Goal: Task Accomplishment & Management: Manage account settings

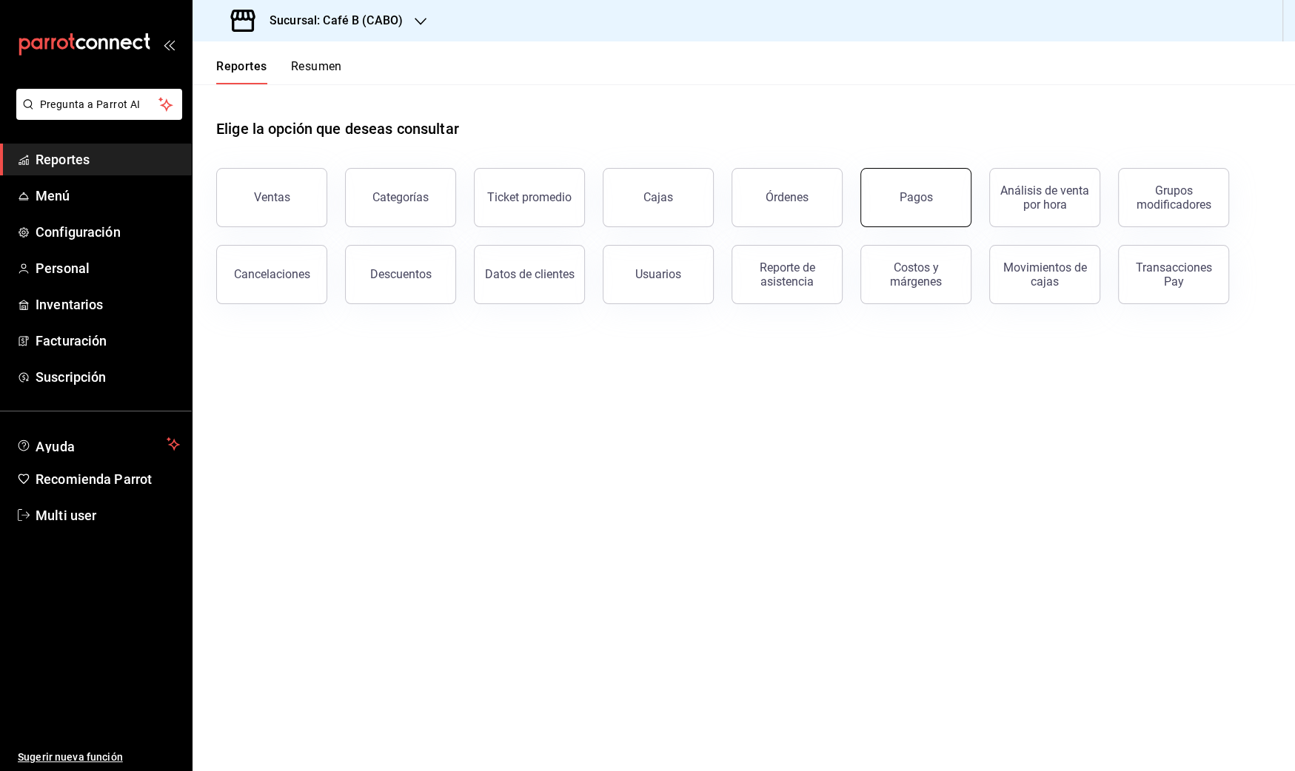
click at [941, 197] on button "Pagos" at bounding box center [915, 197] width 111 height 59
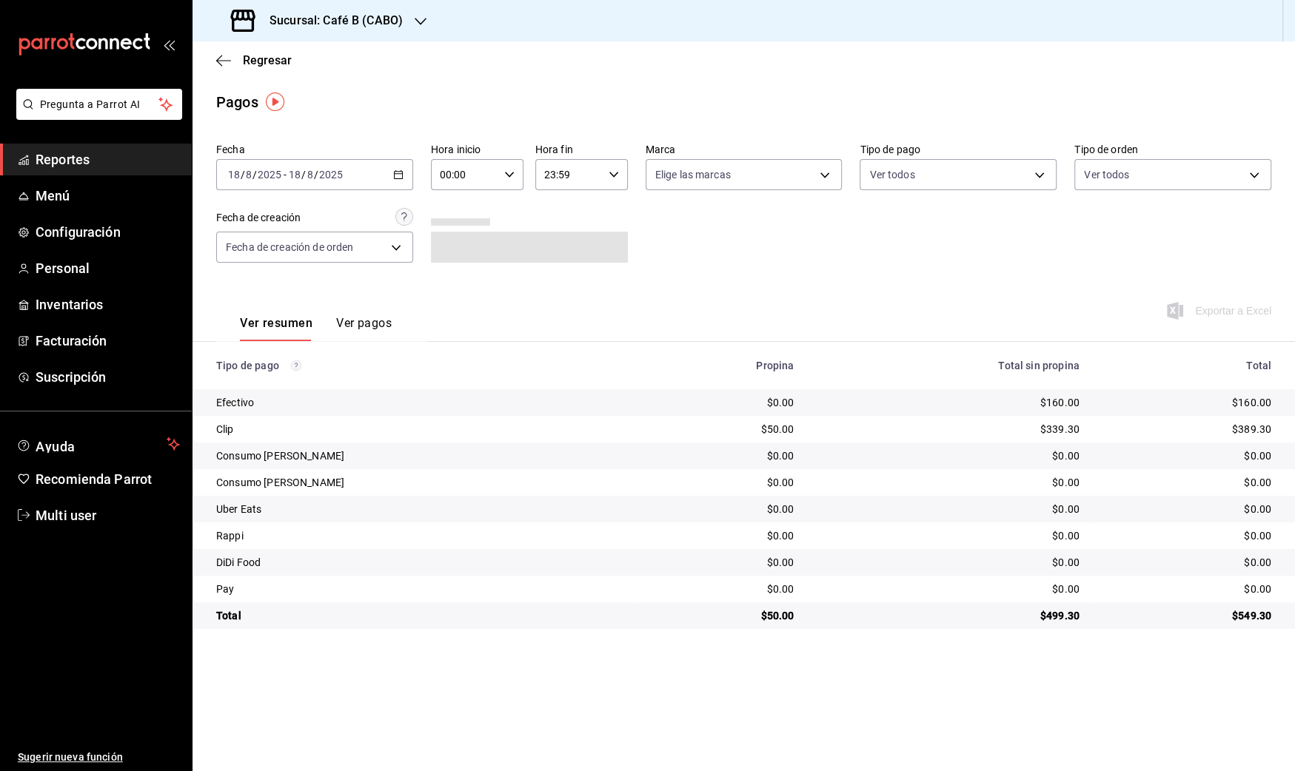
click at [332, 172] on input "2025" at bounding box center [330, 175] width 25 height 12
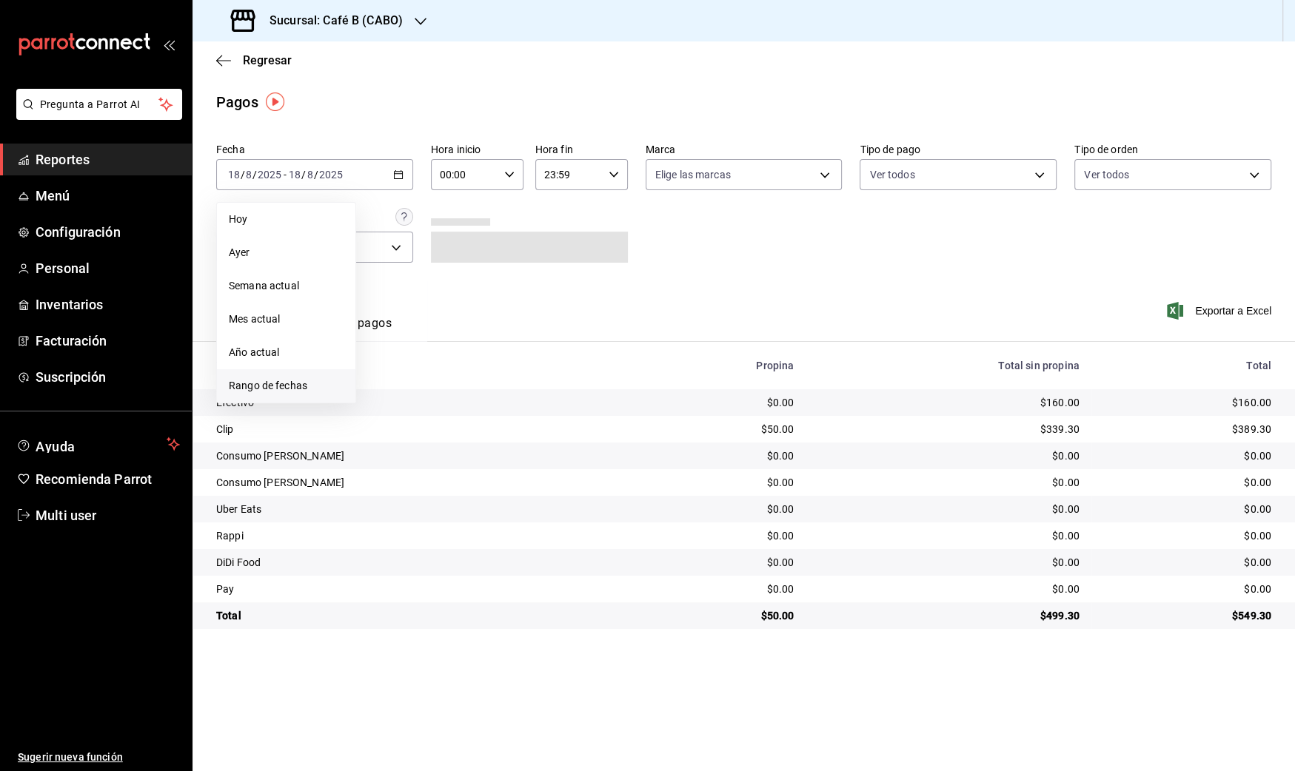
click at [298, 380] on span "Rango de fechas" at bounding box center [286, 386] width 115 height 16
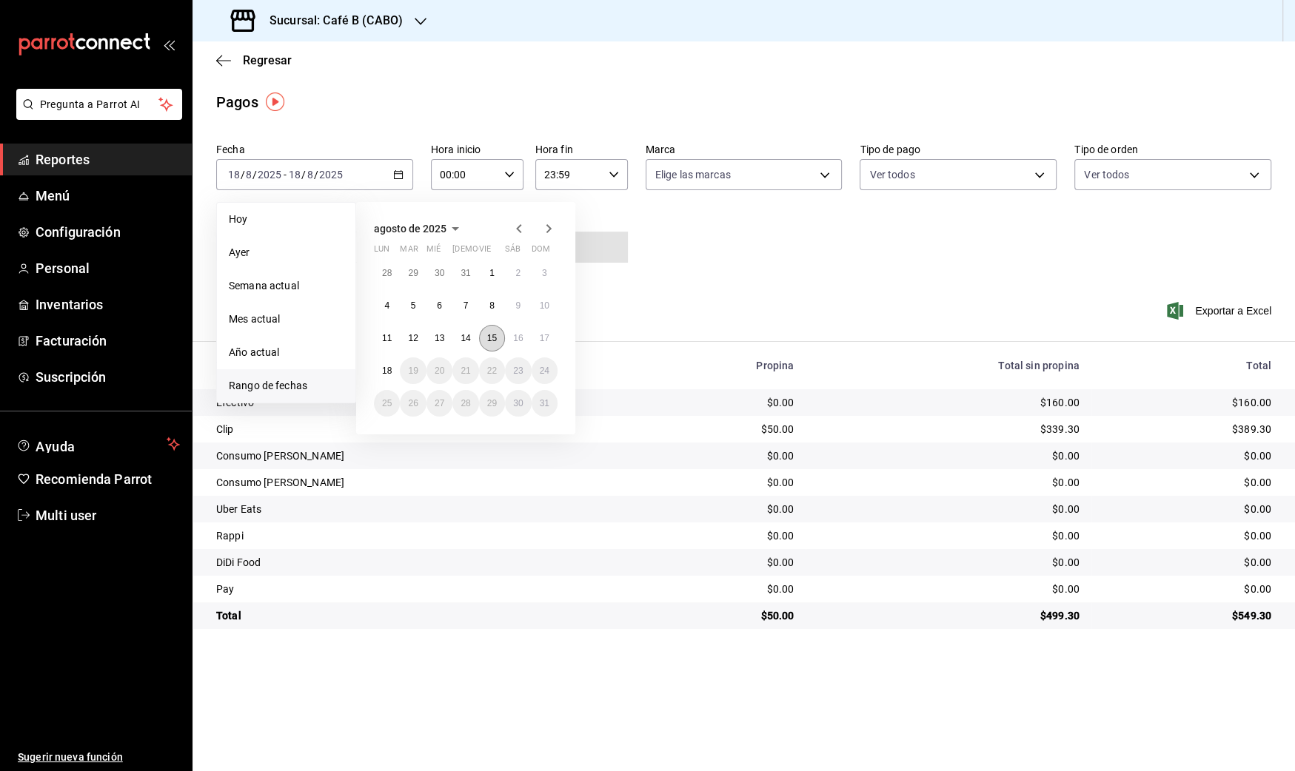
click at [492, 347] on button "15" at bounding box center [492, 338] width 26 height 27
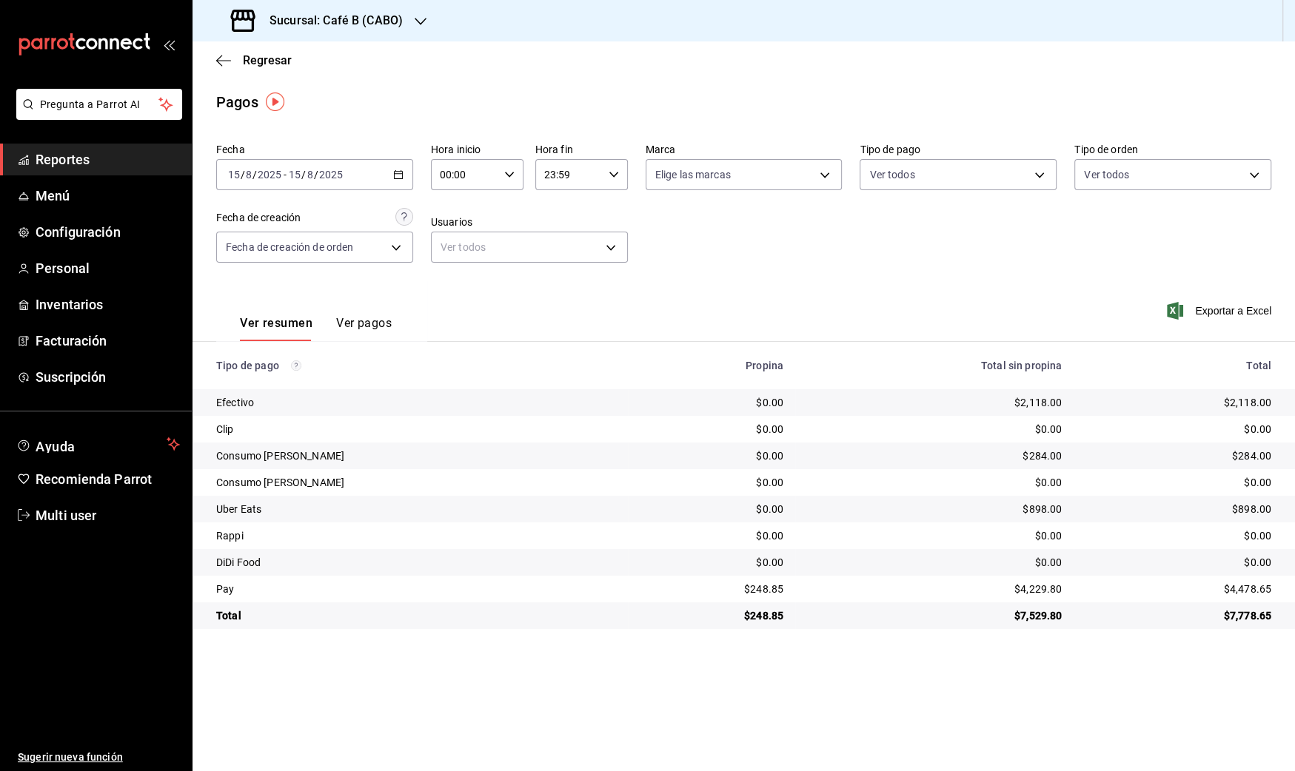
click at [50, 164] on span "Reportes" at bounding box center [108, 160] width 144 height 20
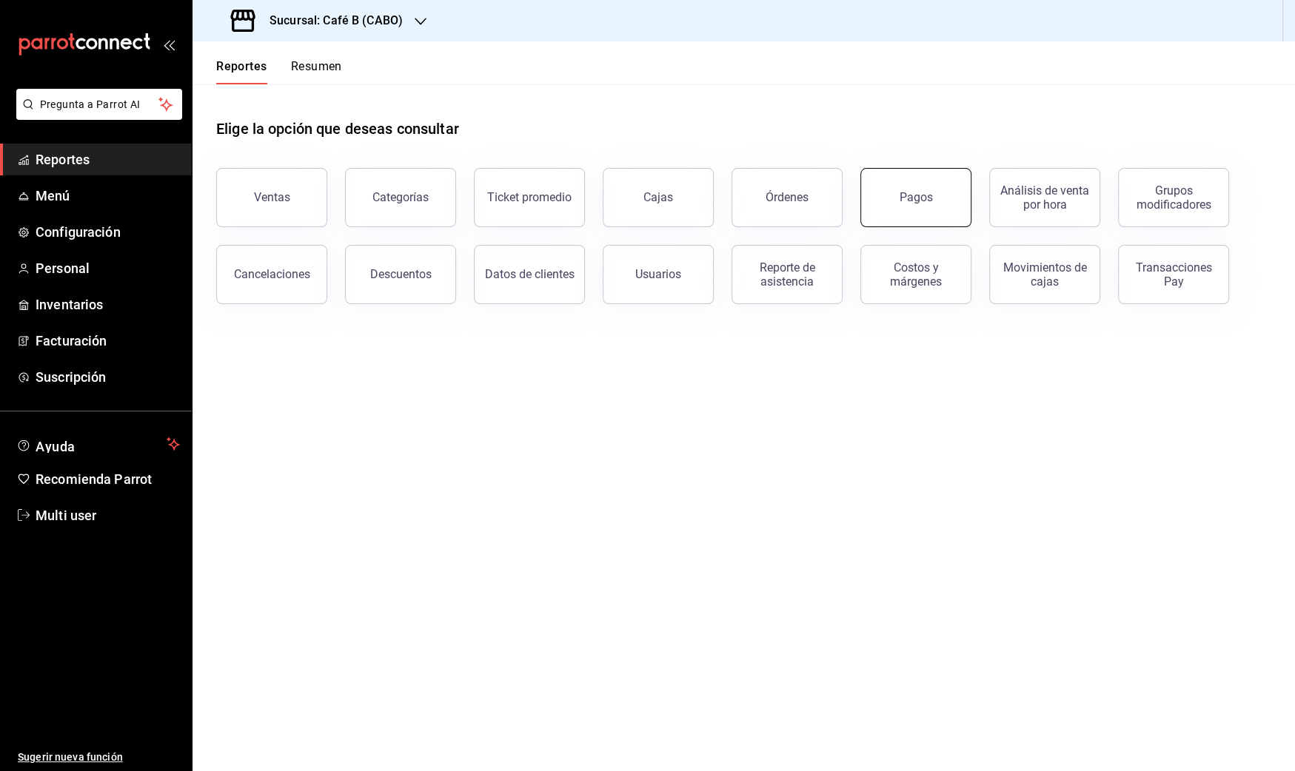
click at [938, 198] on button "Pagos" at bounding box center [915, 197] width 111 height 59
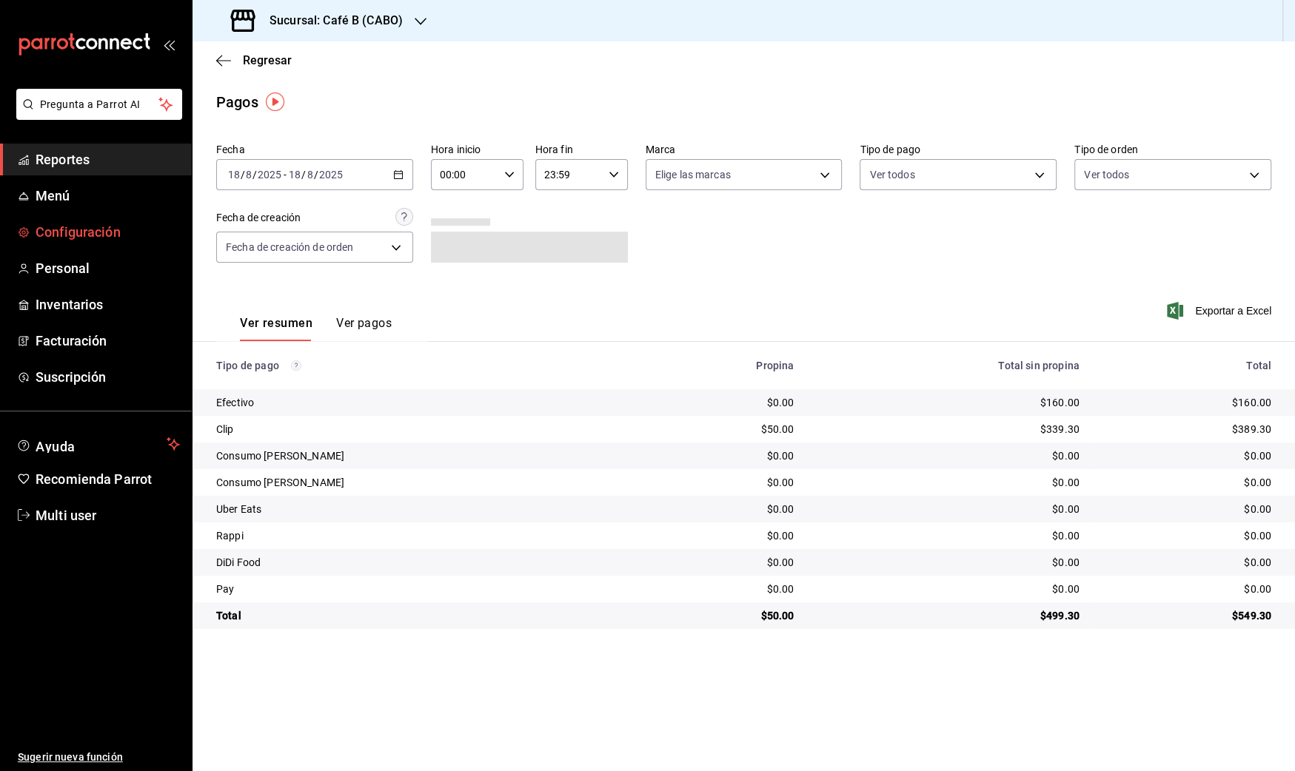
click at [69, 229] on span "Configuración" at bounding box center [108, 232] width 144 height 20
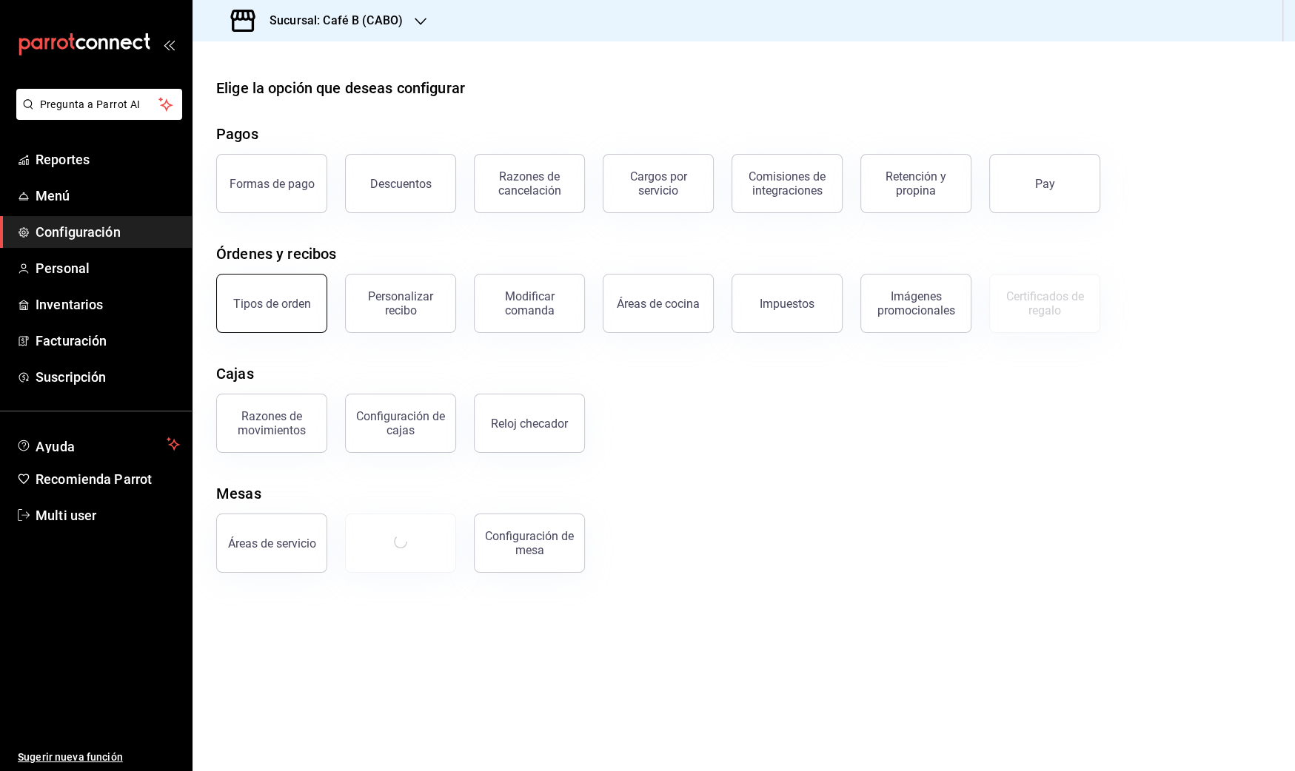
click at [267, 312] on button "Tipos de orden" at bounding box center [271, 303] width 111 height 59
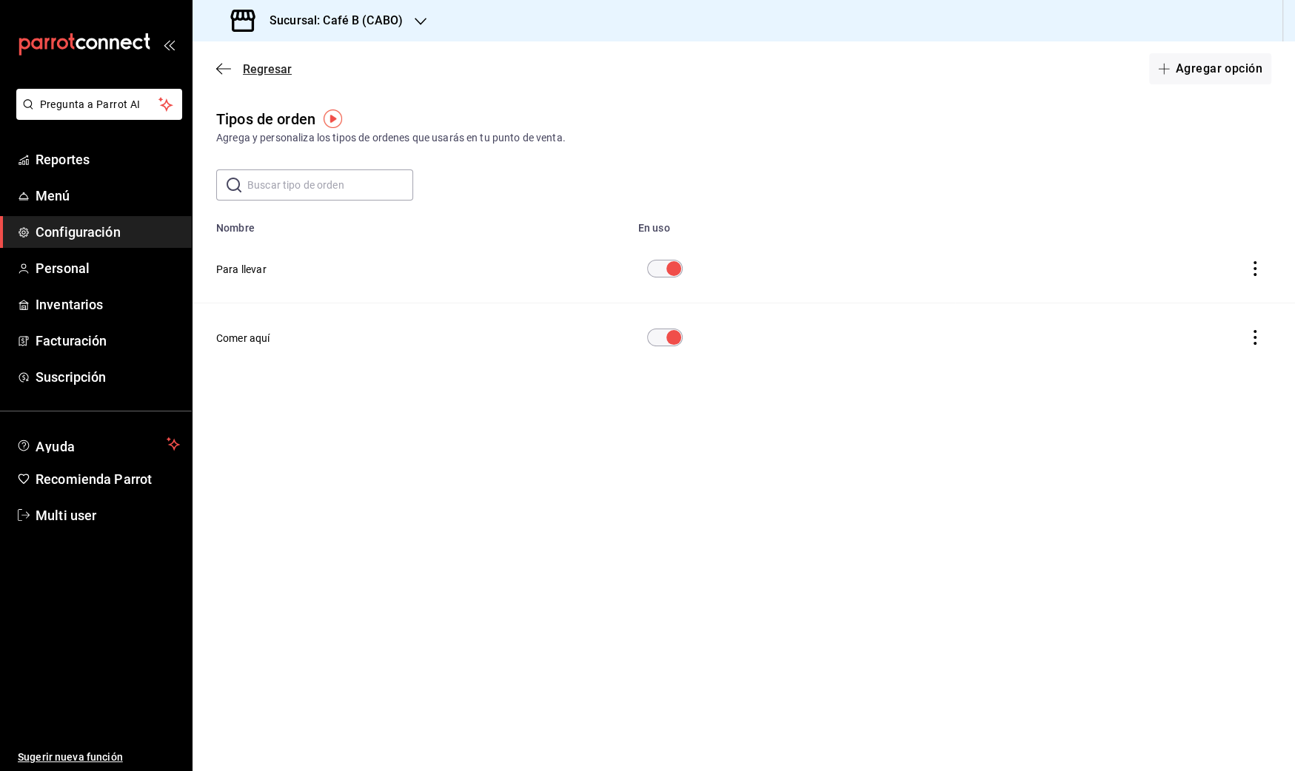
click at [254, 69] on span "Regresar" at bounding box center [267, 69] width 49 height 14
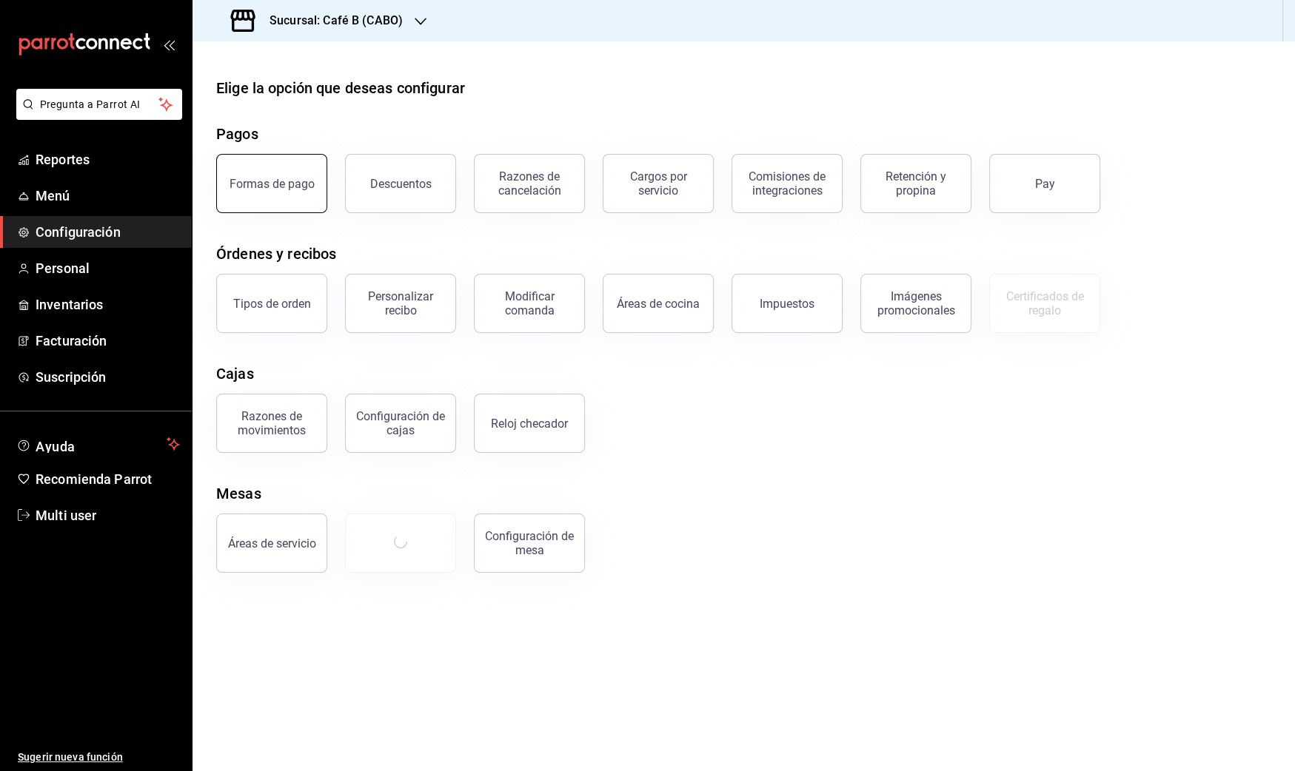
click at [315, 189] on button "Formas de pago" at bounding box center [271, 183] width 111 height 59
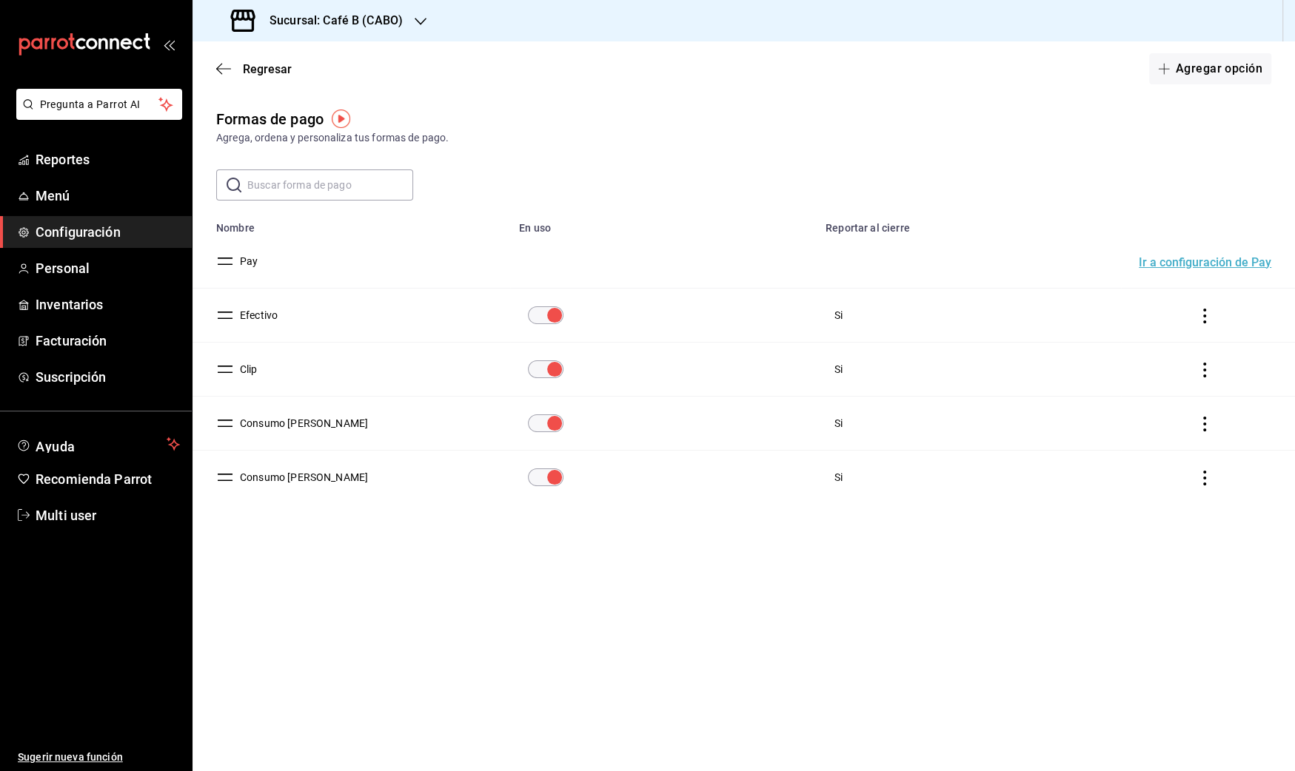
click at [548, 420] on input "paymentsTable" at bounding box center [554, 423] width 53 height 18
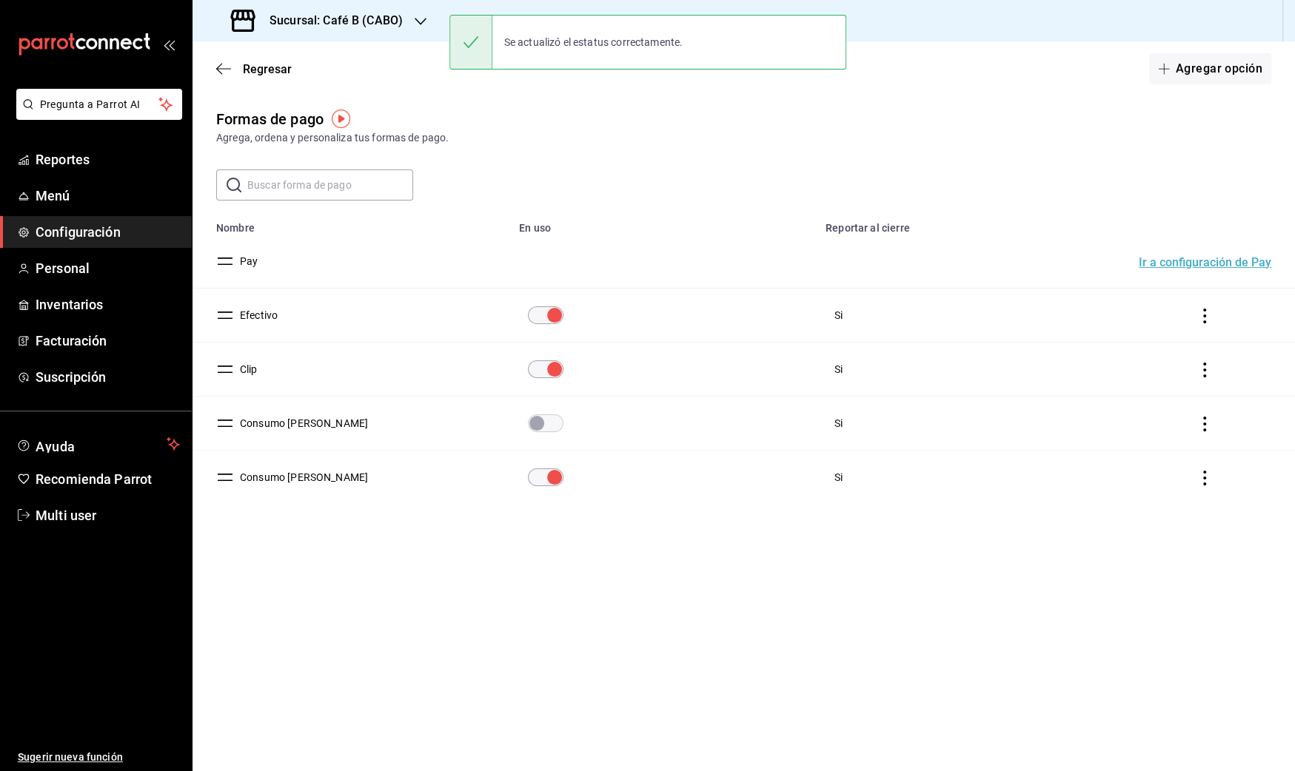
click at [552, 476] on input "paymentsTable" at bounding box center [554, 478] width 53 height 18
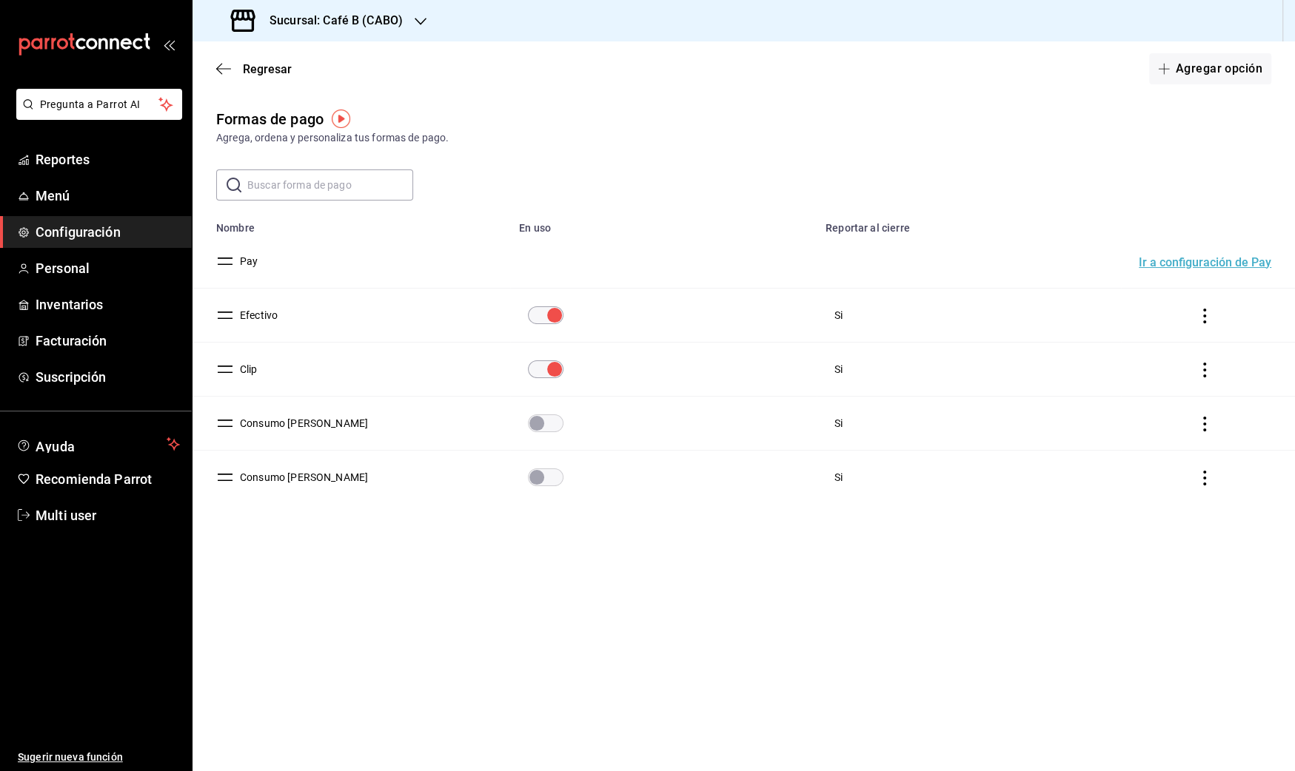
click at [1208, 429] on icon "actions" at bounding box center [1204, 424] width 15 height 15
click at [1171, 445] on li "Eliminar" at bounding box center [1150, 443] width 124 height 41
click at [1152, 472] on button "Eliminar" at bounding box center [1139, 481] width 98 height 31
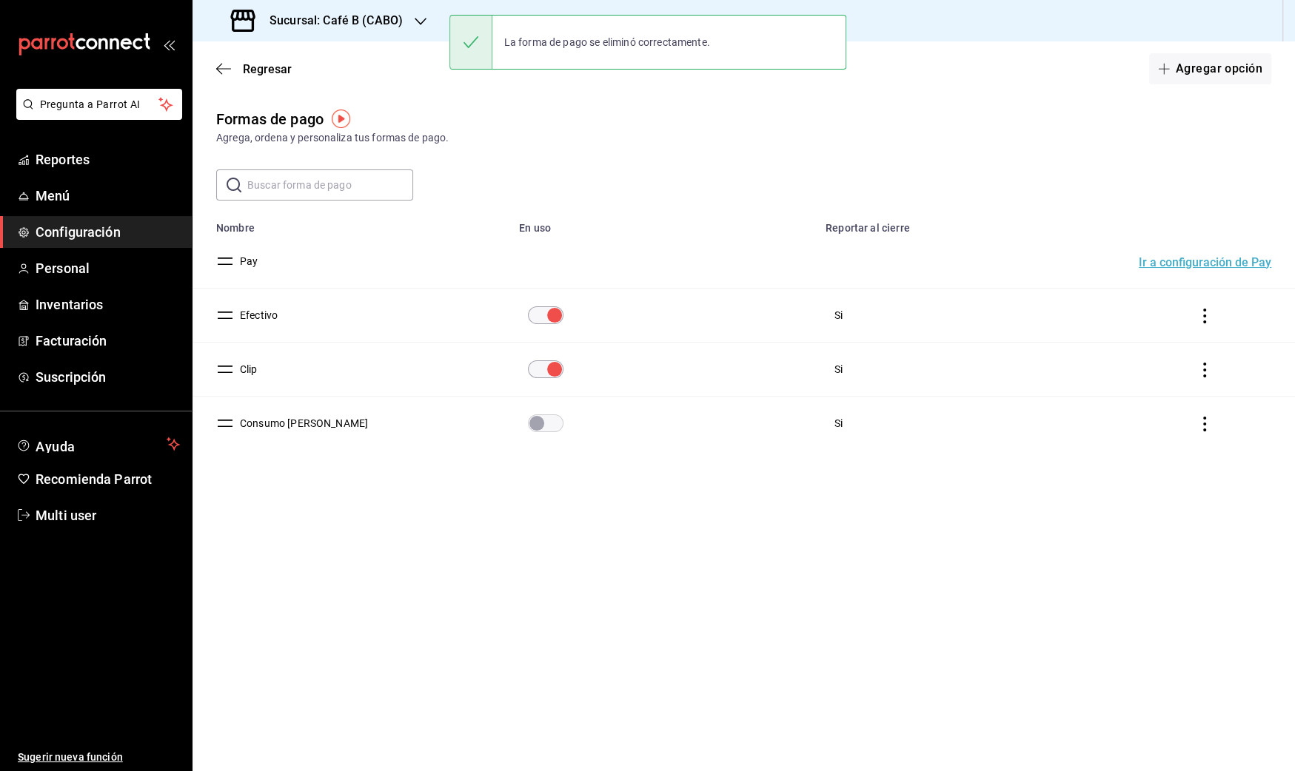
click at [1206, 420] on icon "actions" at bounding box center [1204, 424] width 15 height 15
click at [1140, 454] on li "Eliminar" at bounding box center [1150, 443] width 124 height 41
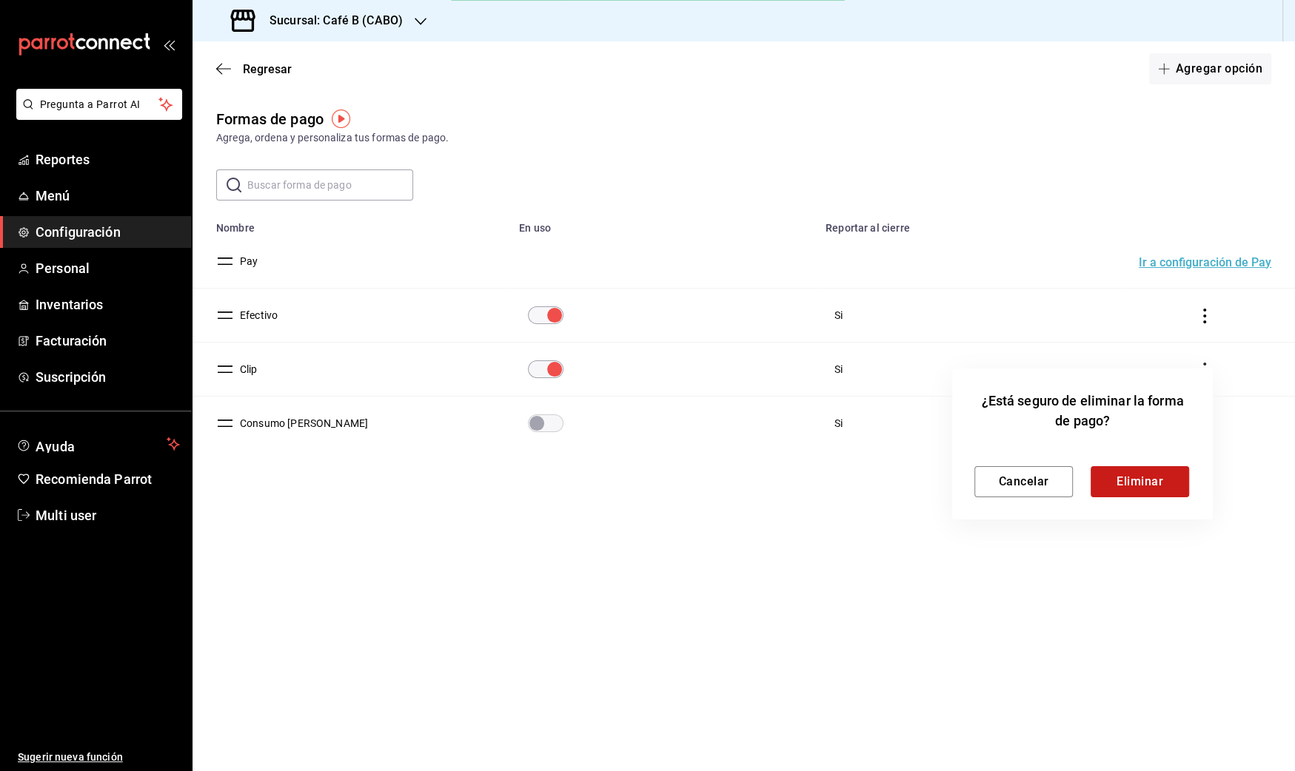
click at [1129, 483] on button "Eliminar" at bounding box center [1139, 481] width 98 height 31
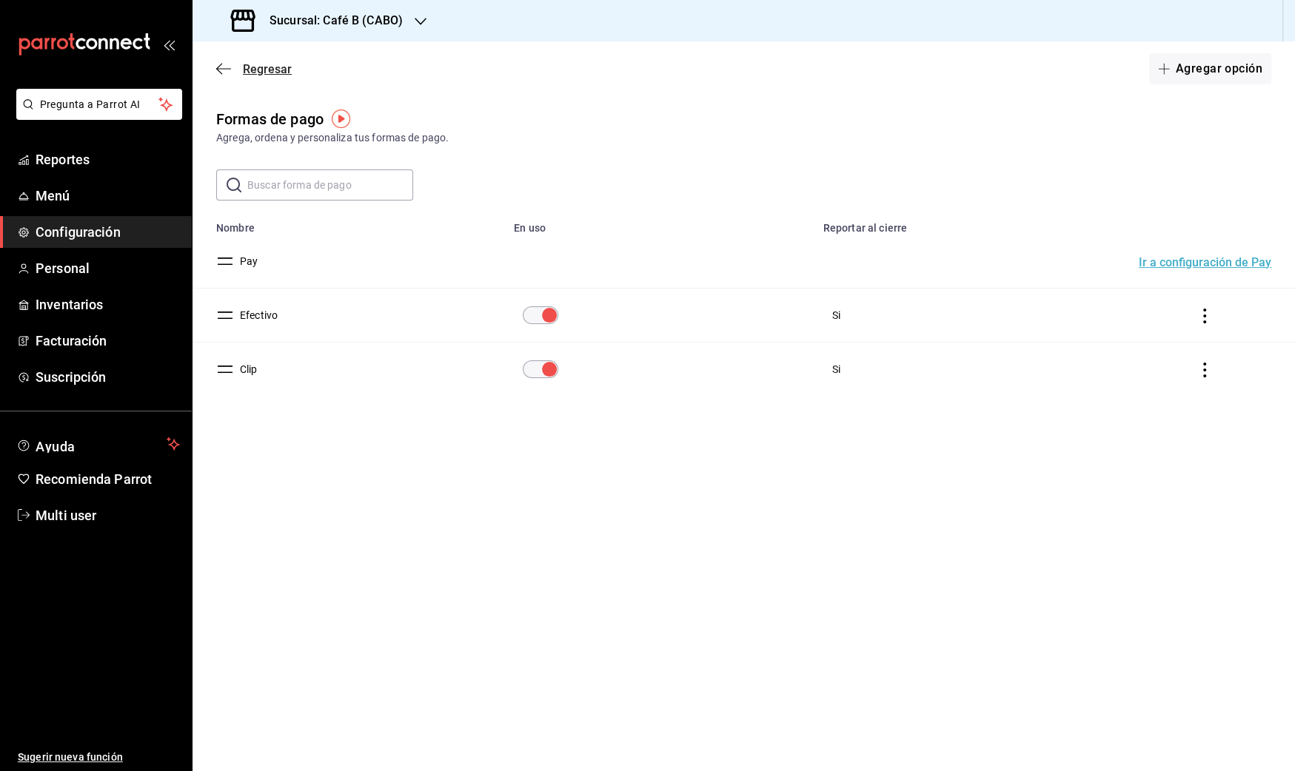
click at [225, 65] on icon "button" at bounding box center [223, 68] width 15 height 13
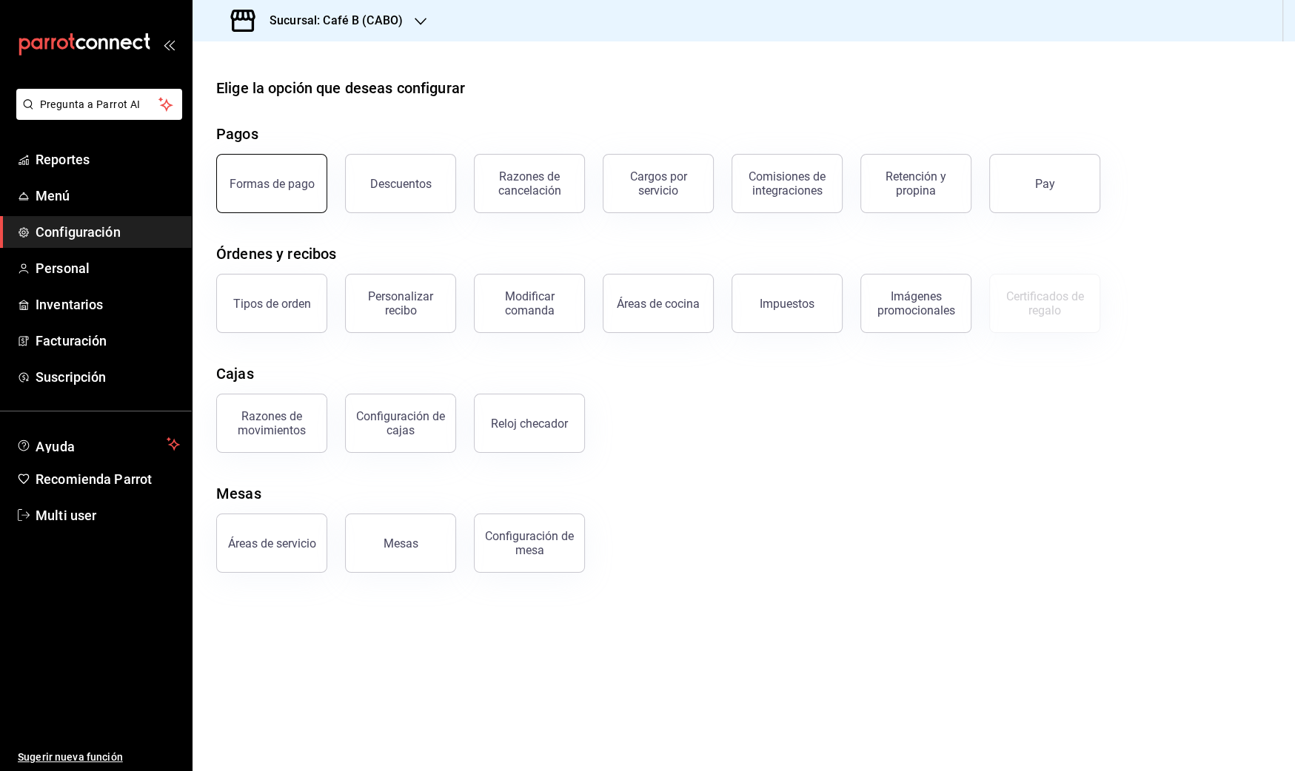
click at [291, 178] on div "Formas de pago" at bounding box center [271, 184] width 85 height 14
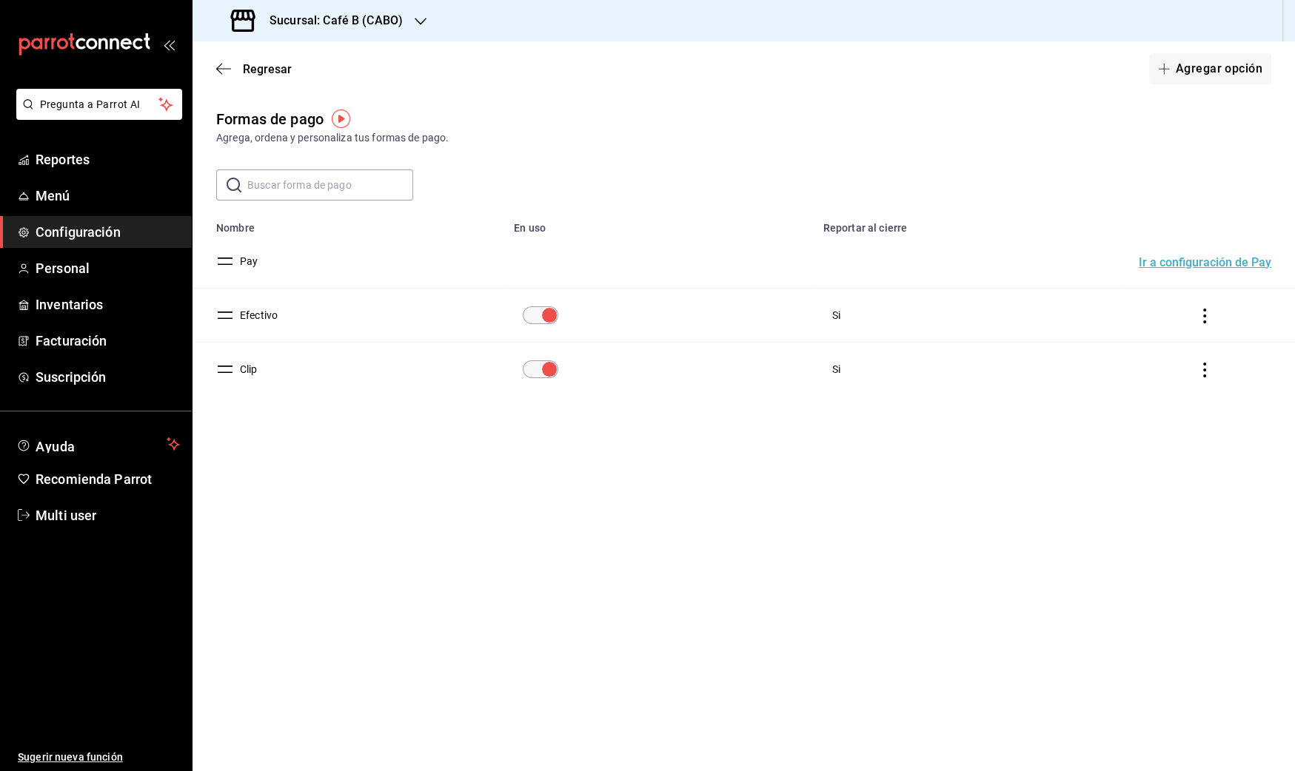
click at [398, 19] on h3 "Sucursal: Café B (CABO)" at bounding box center [330, 21] width 145 height 18
click at [378, 86] on div "Café B (CDMX)" at bounding box center [303, 97] width 222 height 33
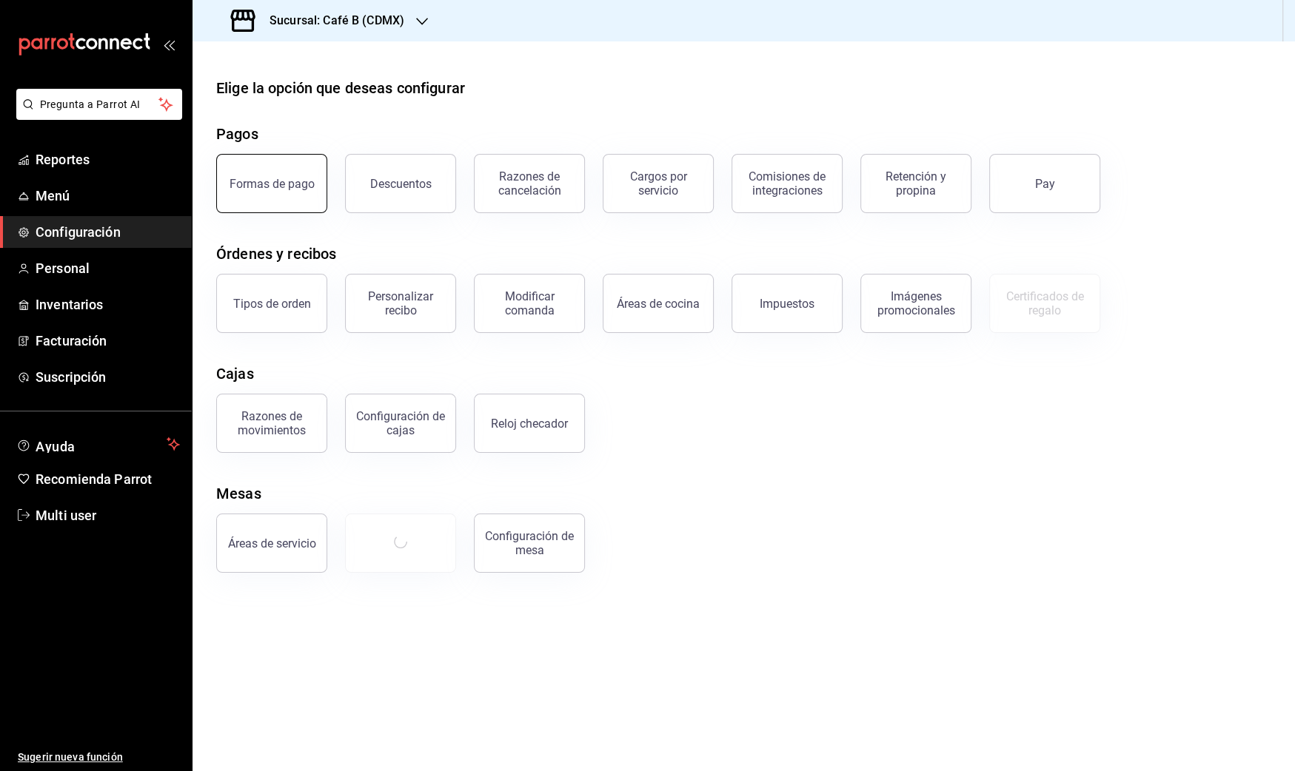
click at [297, 188] on div "Formas de pago" at bounding box center [271, 184] width 85 height 14
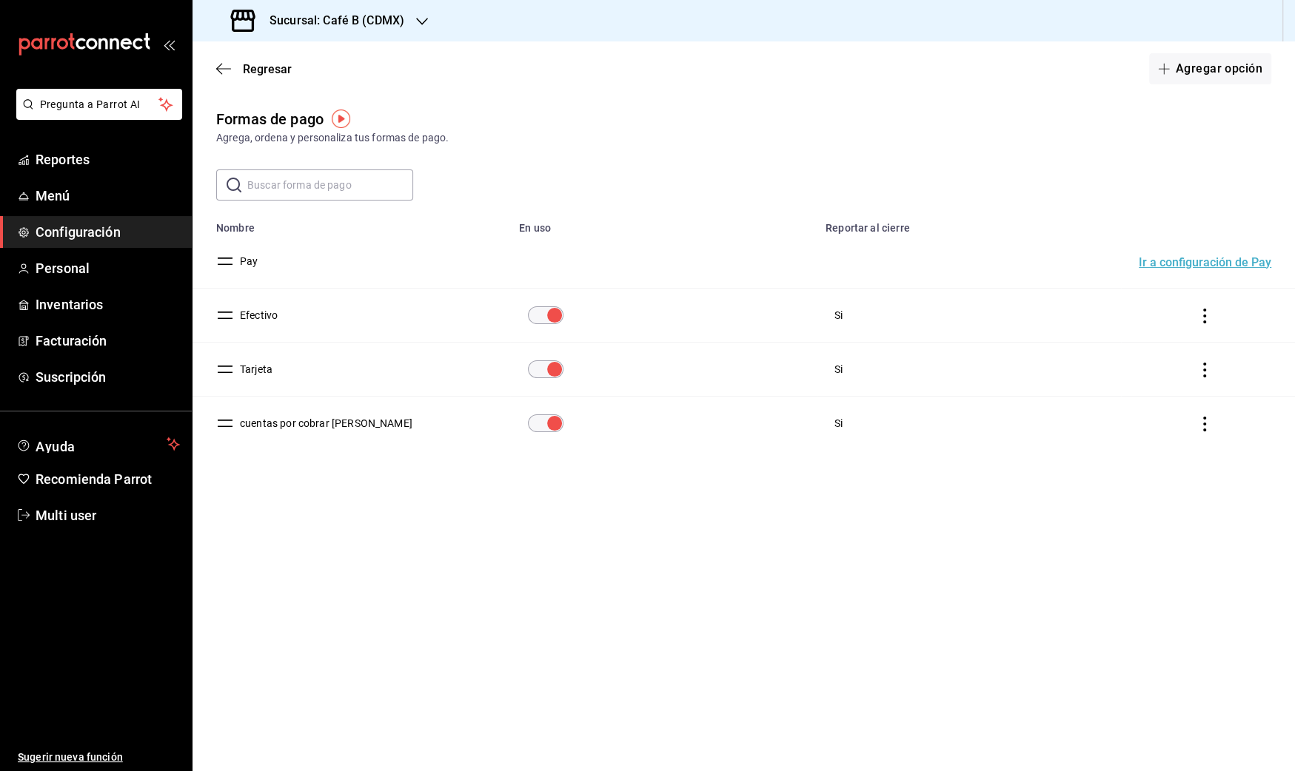
click at [1205, 420] on icon "actions" at bounding box center [1204, 424] width 15 height 15
click at [1146, 440] on span "Eliminar" at bounding box center [1151, 444] width 38 height 12
click at [1146, 482] on button "Eliminar" at bounding box center [1139, 481] width 98 height 31
click at [1205, 366] on icon "actions" at bounding box center [1204, 370] width 15 height 15
click at [261, 370] on div at bounding box center [647, 385] width 1295 height 771
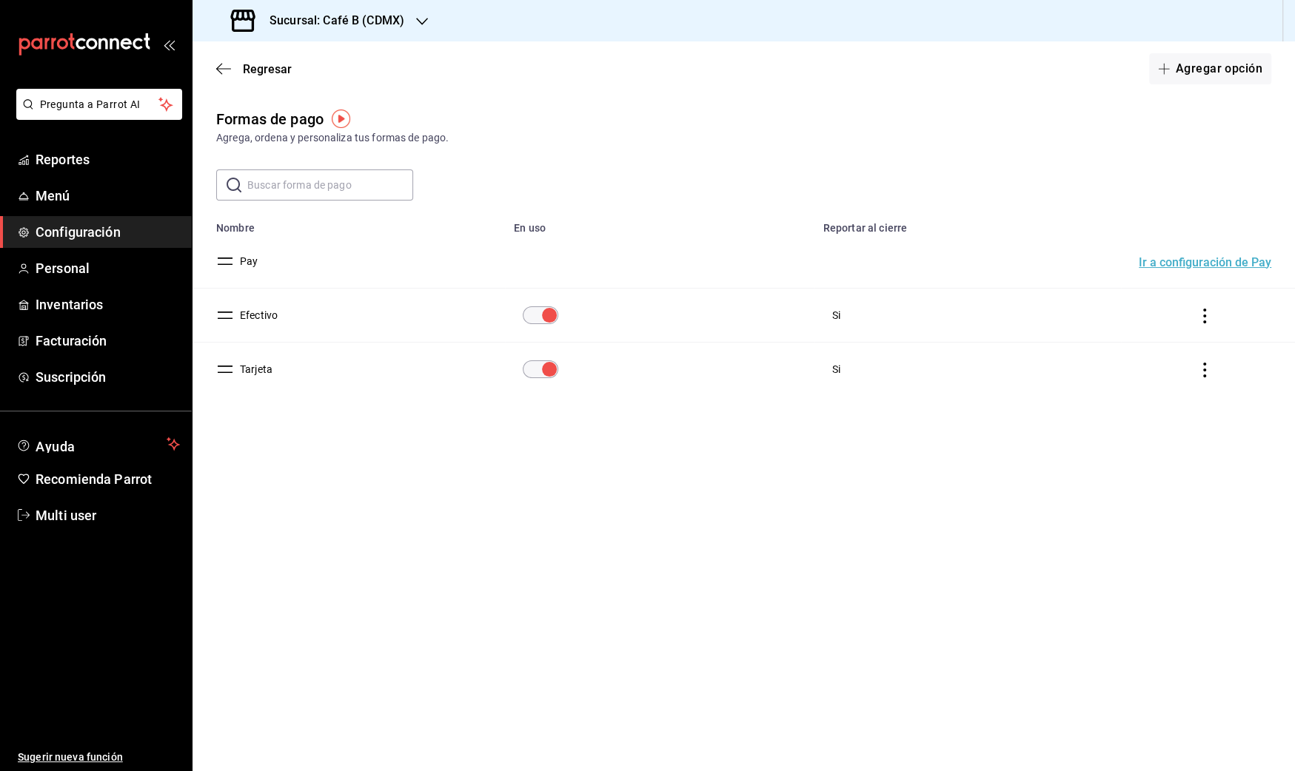
click at [261, 370] on button "Tarjeta" at bounding box center [253, 369] width 38 height 15
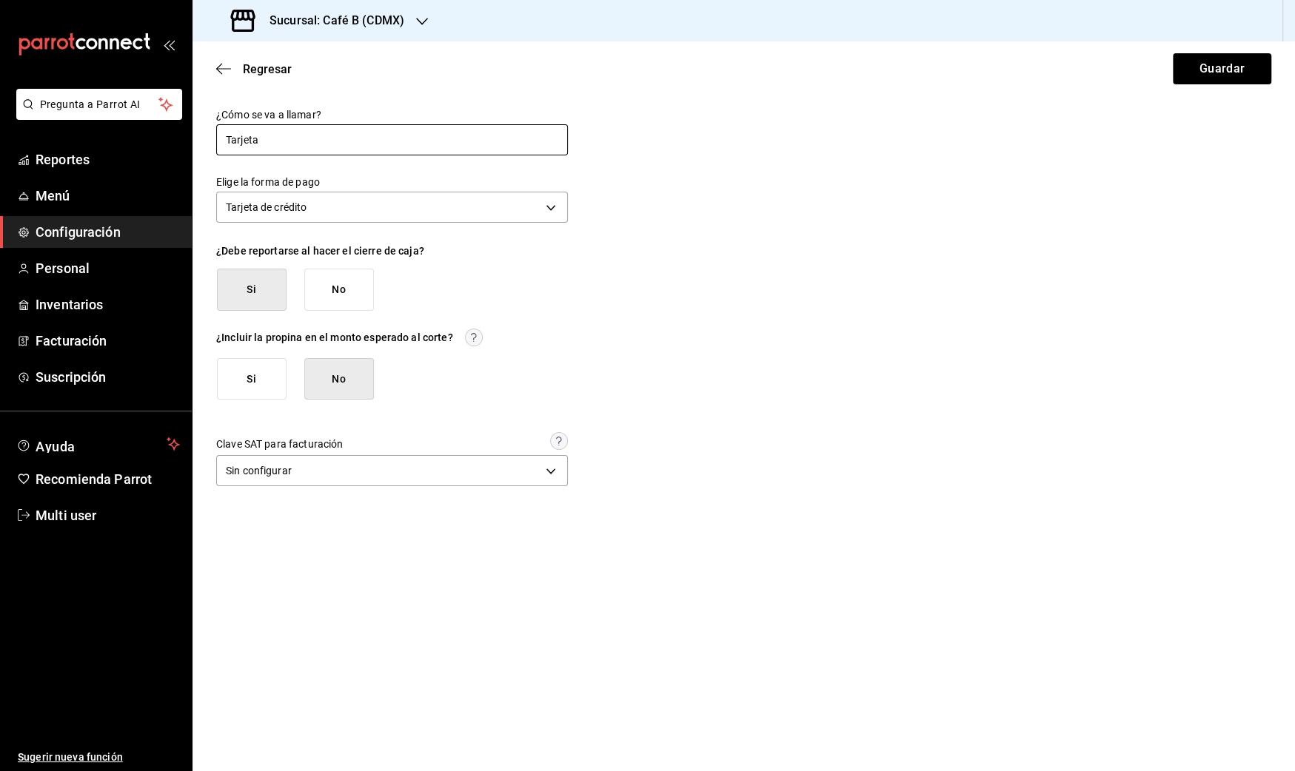
drag, startPoint x: 292, startPoint y: 143, endPoint x: 142, endPoint y: 140, distance: 149.5
click at [143, 138] on div "Pregunta a Parrot AI Reportes Menú Configuración Personal Inventarios Facturaci…" at bounding box center [647, 385] width 1295 height 771
type input "Clip"
click at [639, 188] on div "¿Cómo se va a llamar? Clip Elige la forma de pago Tarjeta de crédito CREDIT_CAR…" at bounding box center [743, 299] width 1055 height 383
click at [269, 375] on button "Si" at bounding box center [252, 379] width 70 height 42
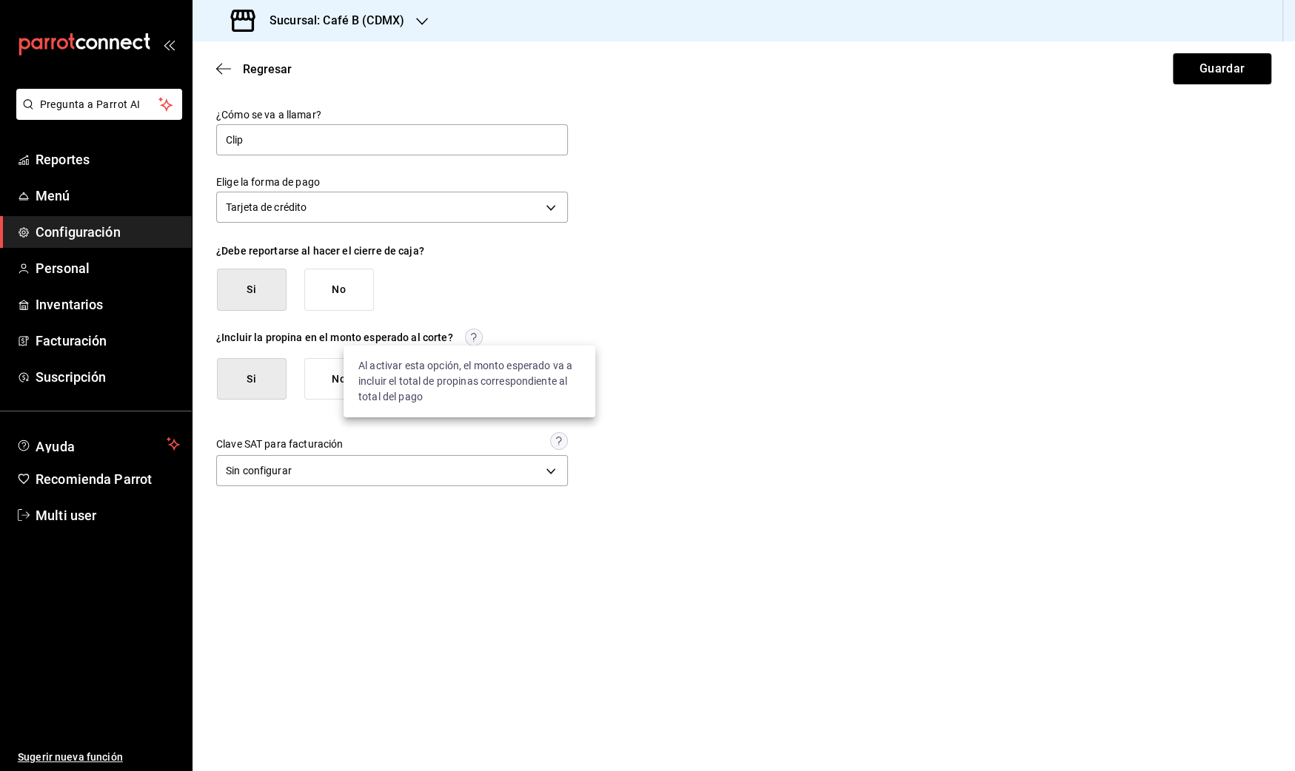
click at [472, 338] on circle at bounding box center [473, 337] width 17 height 17
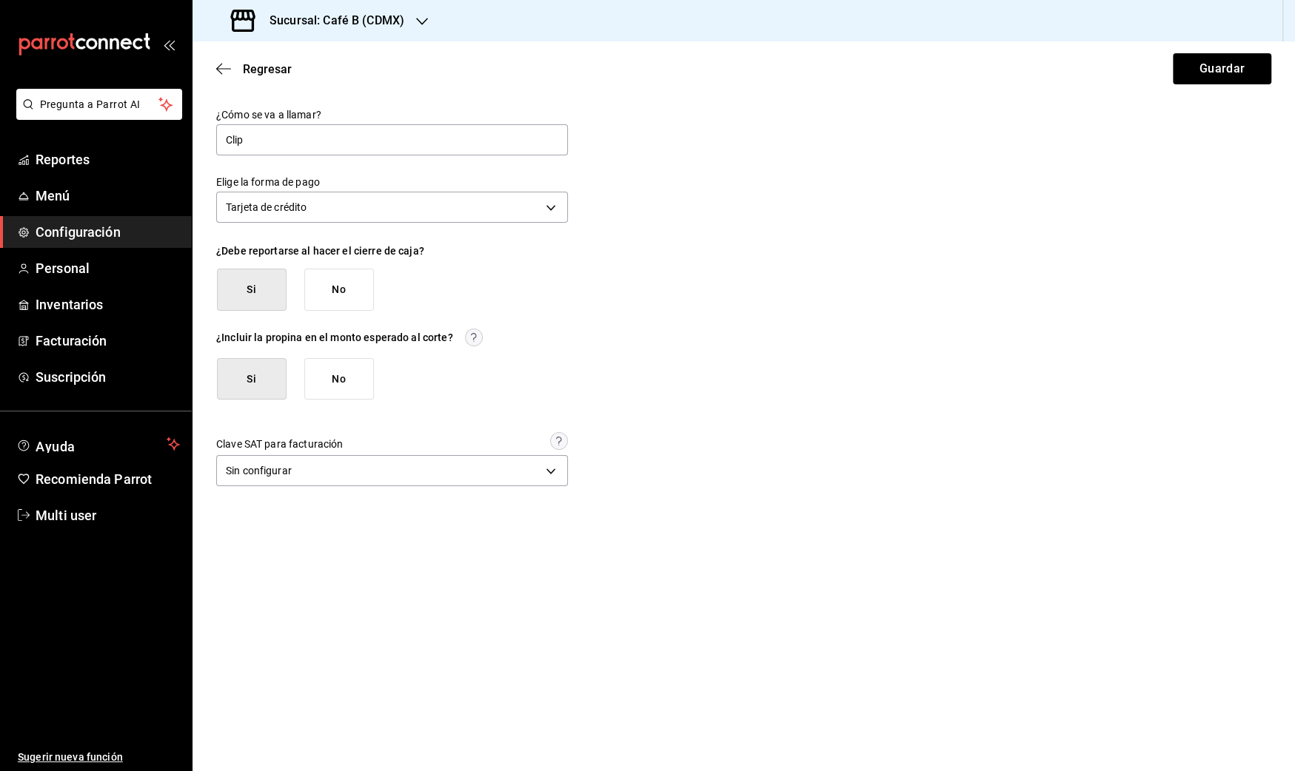
click at [345, 367] on button "No" at bounding box center [339, 379] width 70 height 42
click at [1213, 67] on button "Guardar" at bounding box center [1221, 68] width 98 height 31
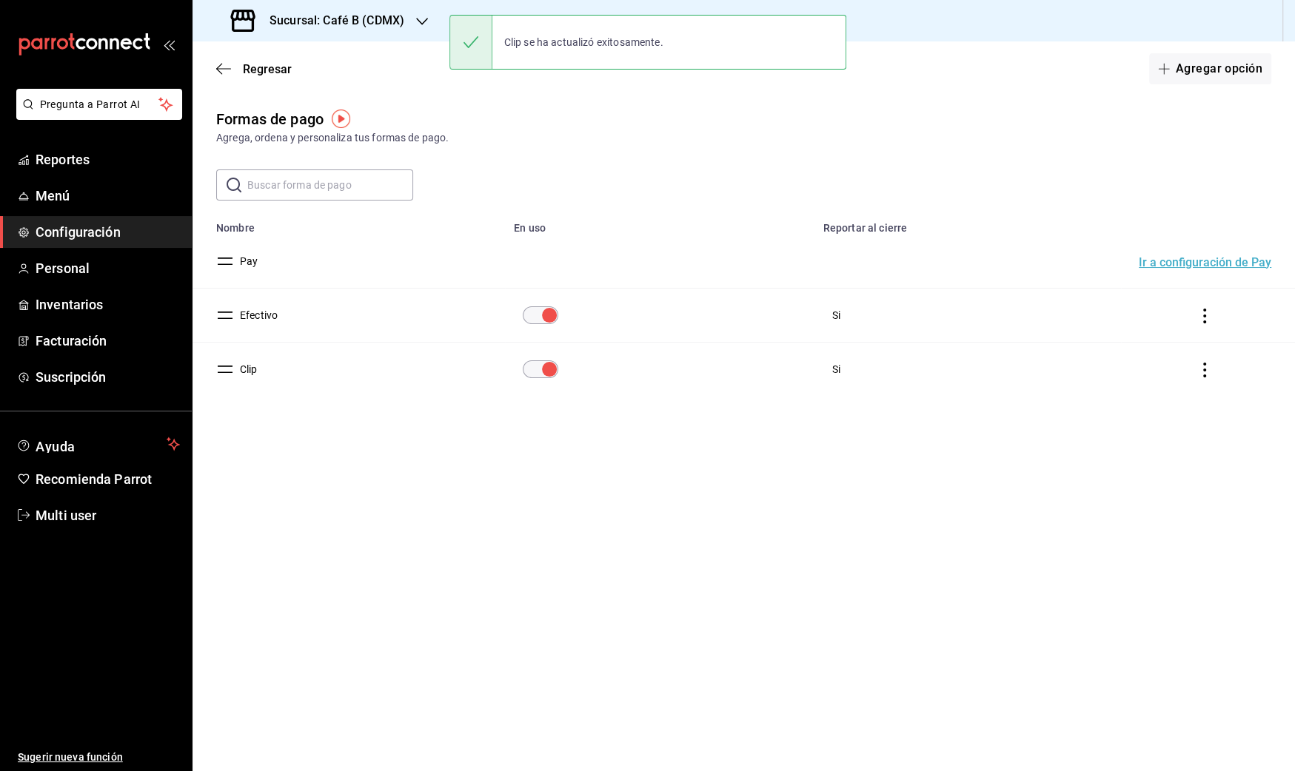
click at [373, 29] on h3 "Sucursal: Café B (CDMX)" at bounding box center [331, 21] width 147 height 18
click at [345, 73] on div "Café B (CABO)" at bounding box center [303, 63] width 222 height 33
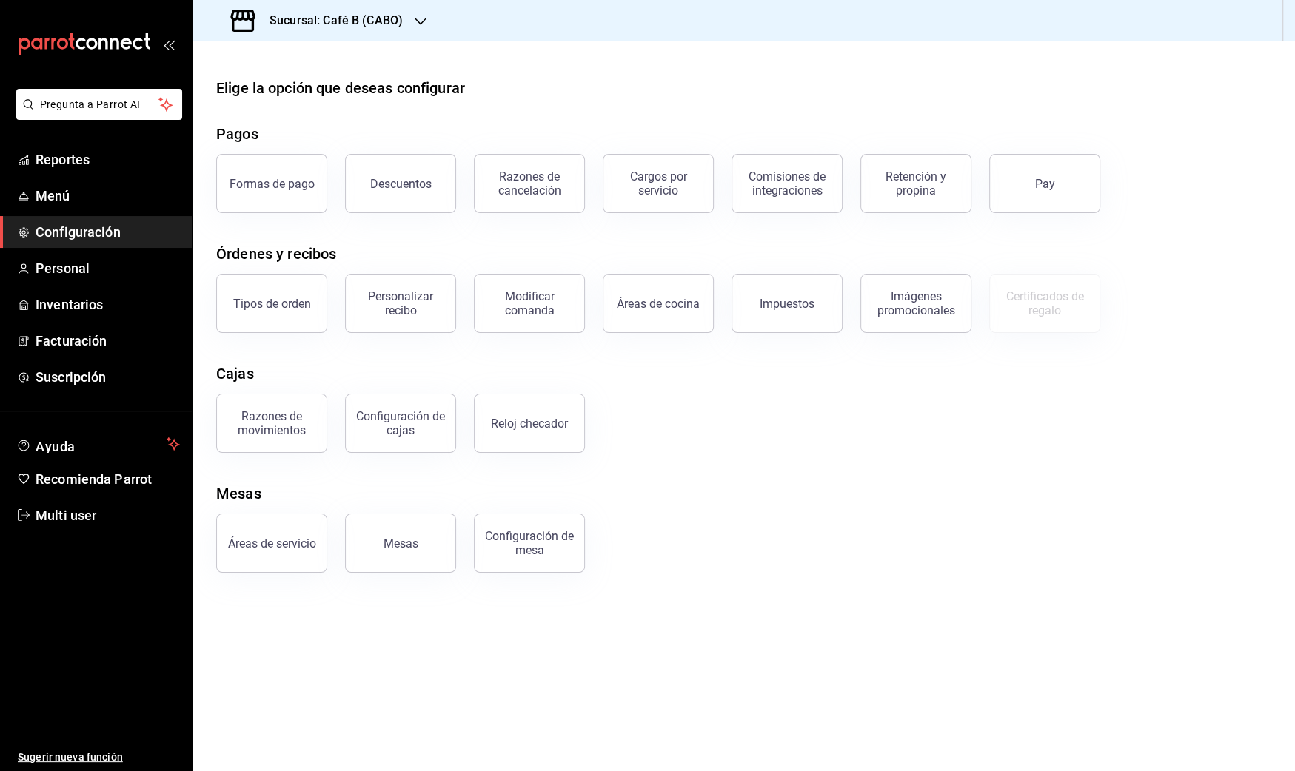
click at [297, 155] on div "Formas de pago" at bounding box center [262, 174] width 129 height 77
click at [293, 181] on div "Formas de pago" at bounding box center [271, 184] width 85 height 14
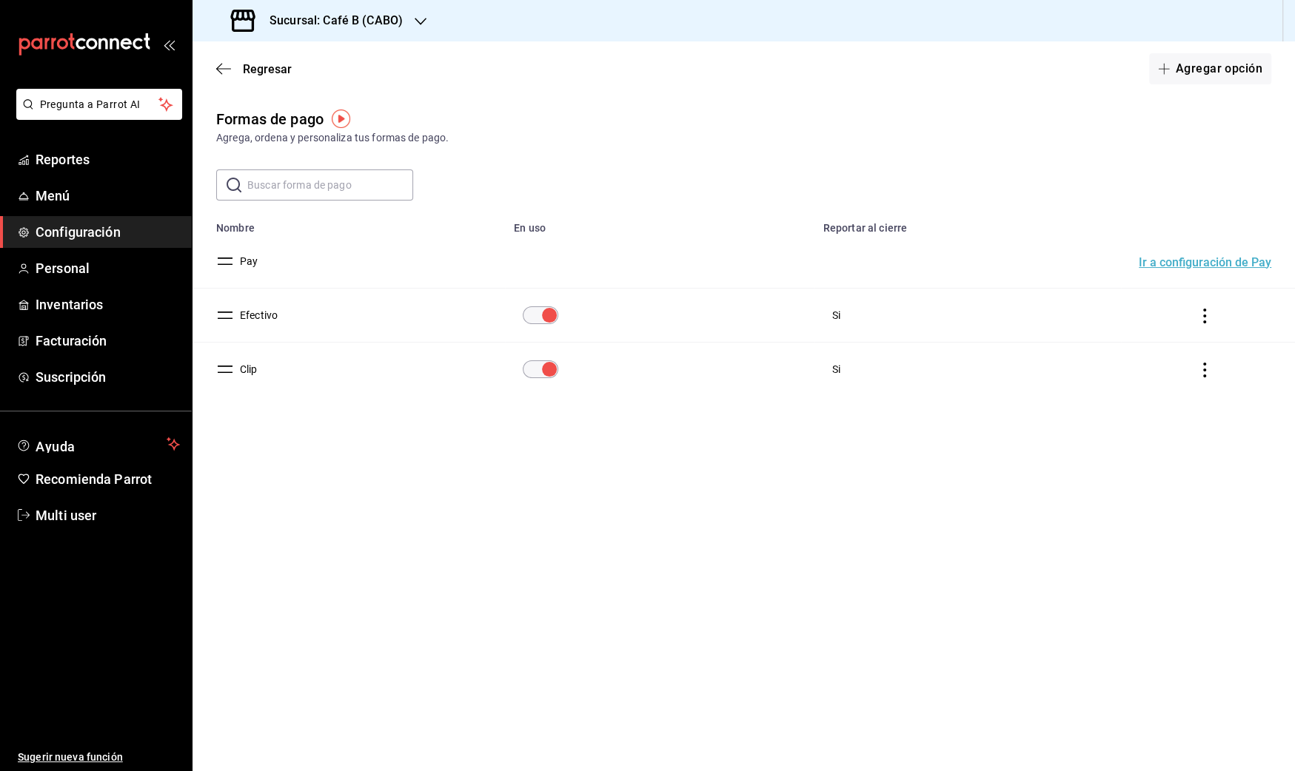
click at [249, 368] on button "Clip" at bounding box center [246, 369] width 24 height 15
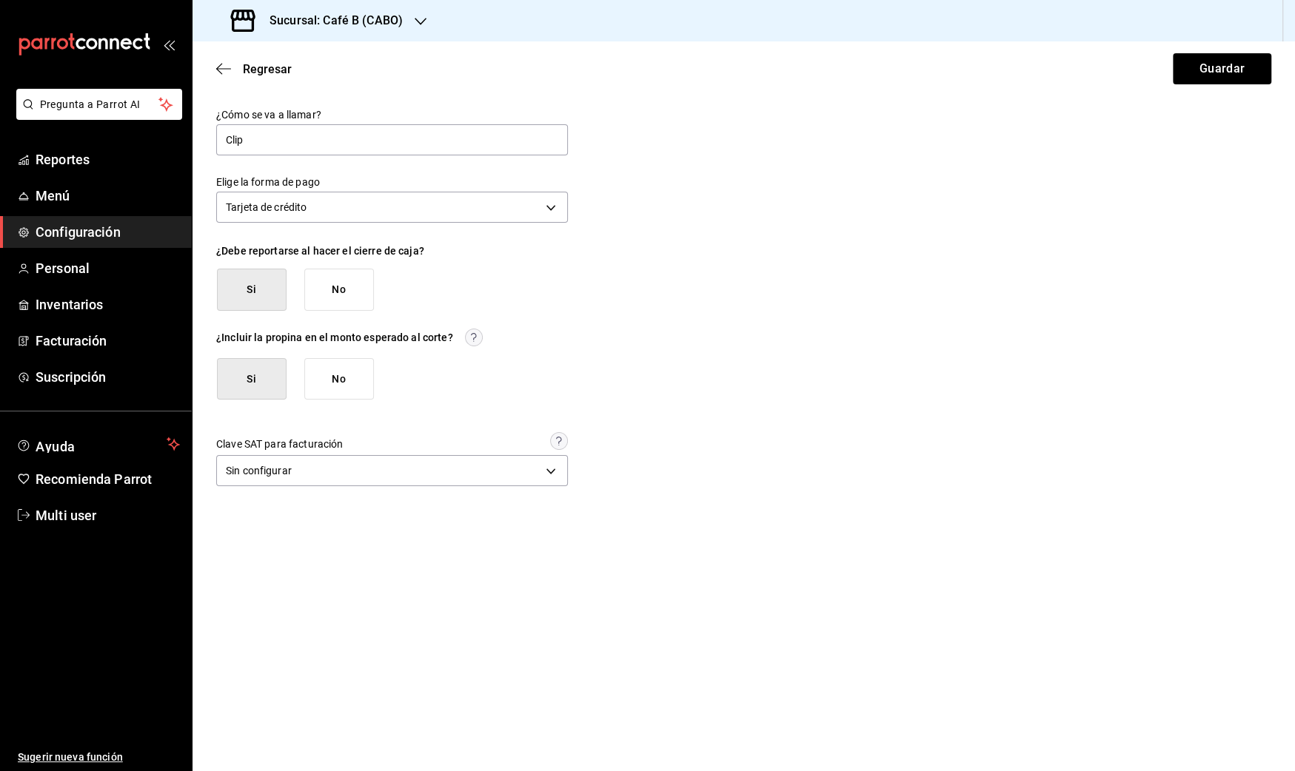
click at [228, 56] on div "Regresar Guardar" at bounding box center [743, 68] width 1102 height 55
click at [230, 62] on icon "button" at bounding box center [223, 68] width 15 height 13
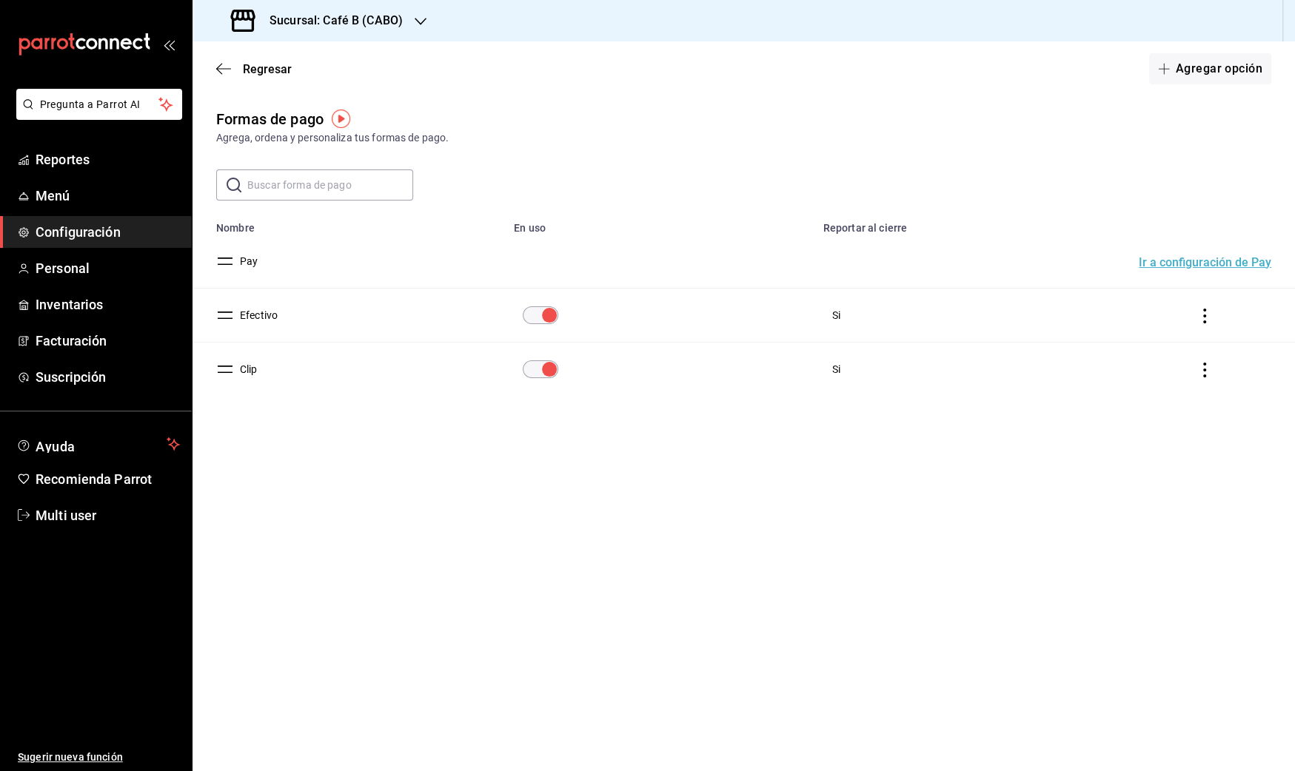
click at [361, 26] on h3 "Sucursal: Café B (CABO)" at bounding box center [330, 21] width 145 height 18
click at [335, 88] on div "Café B (CDMX)" at bounding box center [303, 97] width 222 height 33
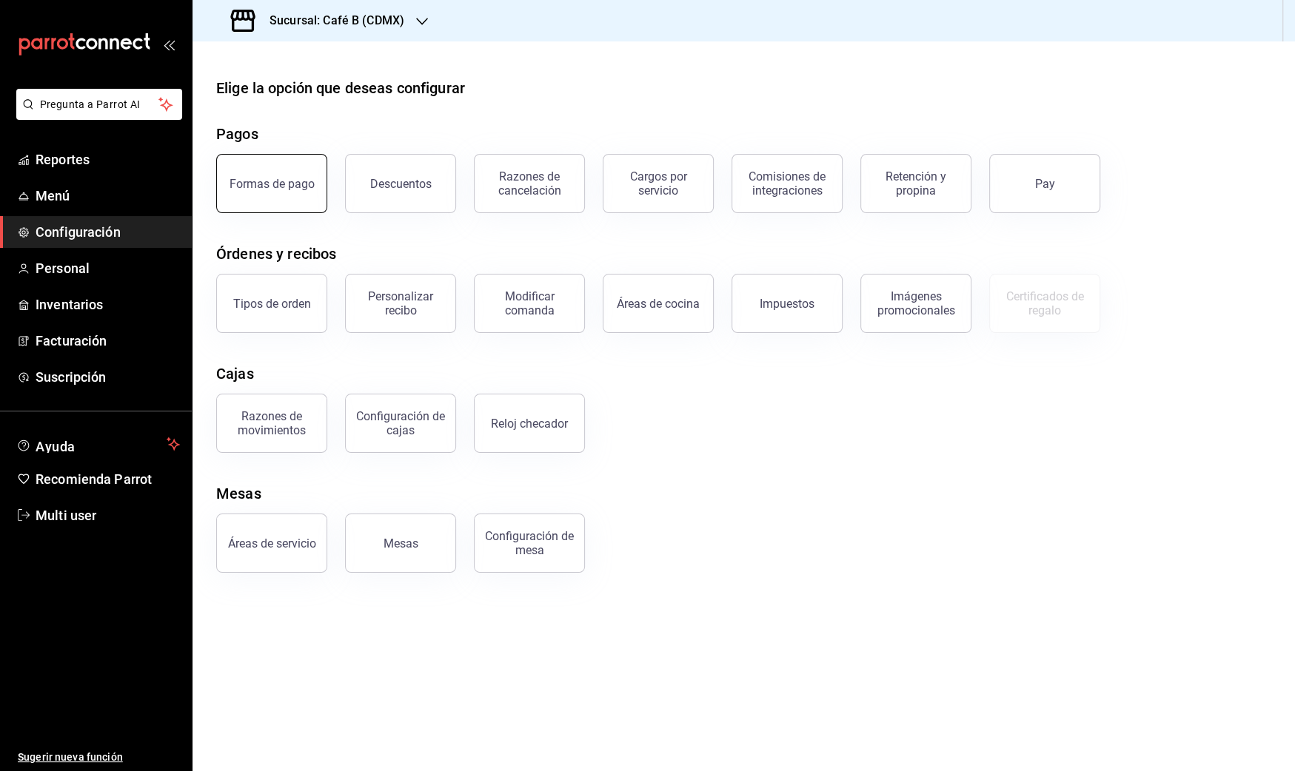
click at [298, 191] on button "Formas de pago" at bounding box center [271, 183] width 111 height 59
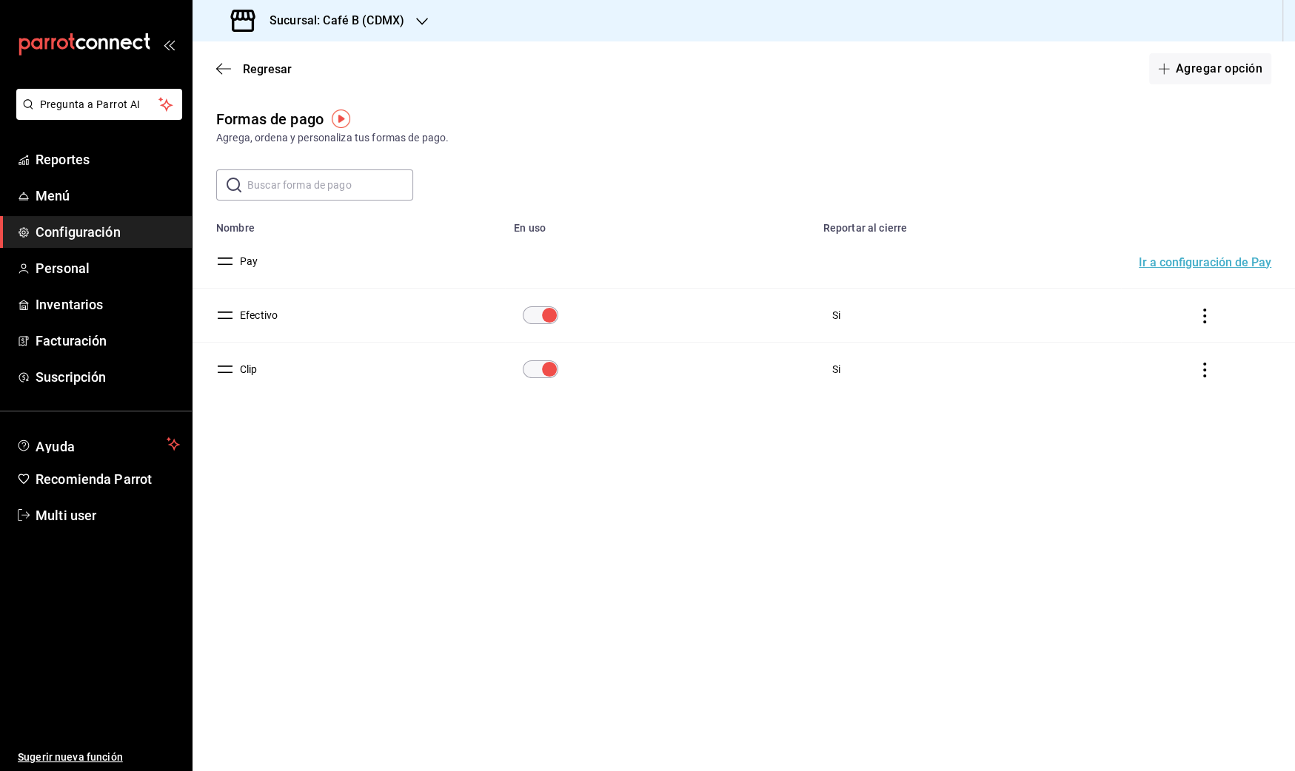
click at [248, 371] on button "Clip" at bounding box center [246, 369] width 24 height 15
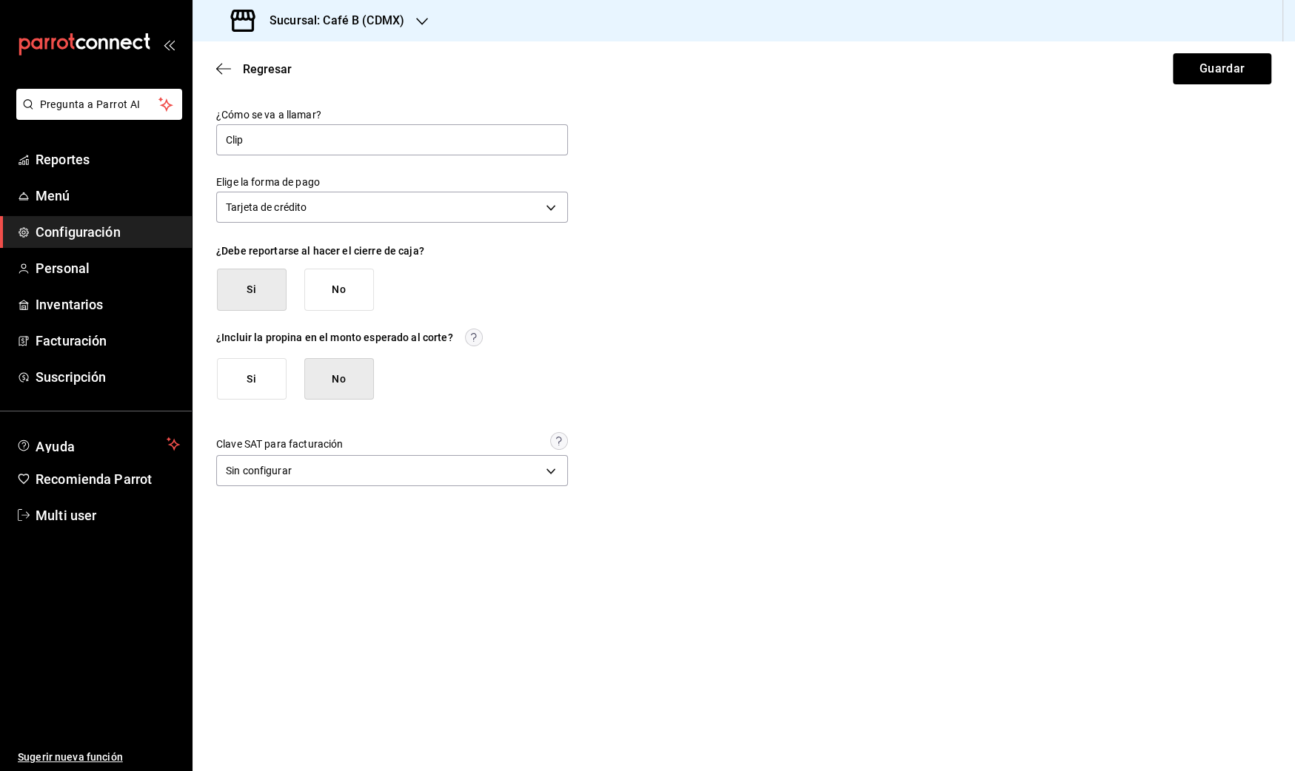
click at [255, 382] on button "Si" at bounding box center [252, 379] width 70 height 42
click at [1203, 76] on button "Guardar" at bounding box center [1221, 68] width 98 height 31
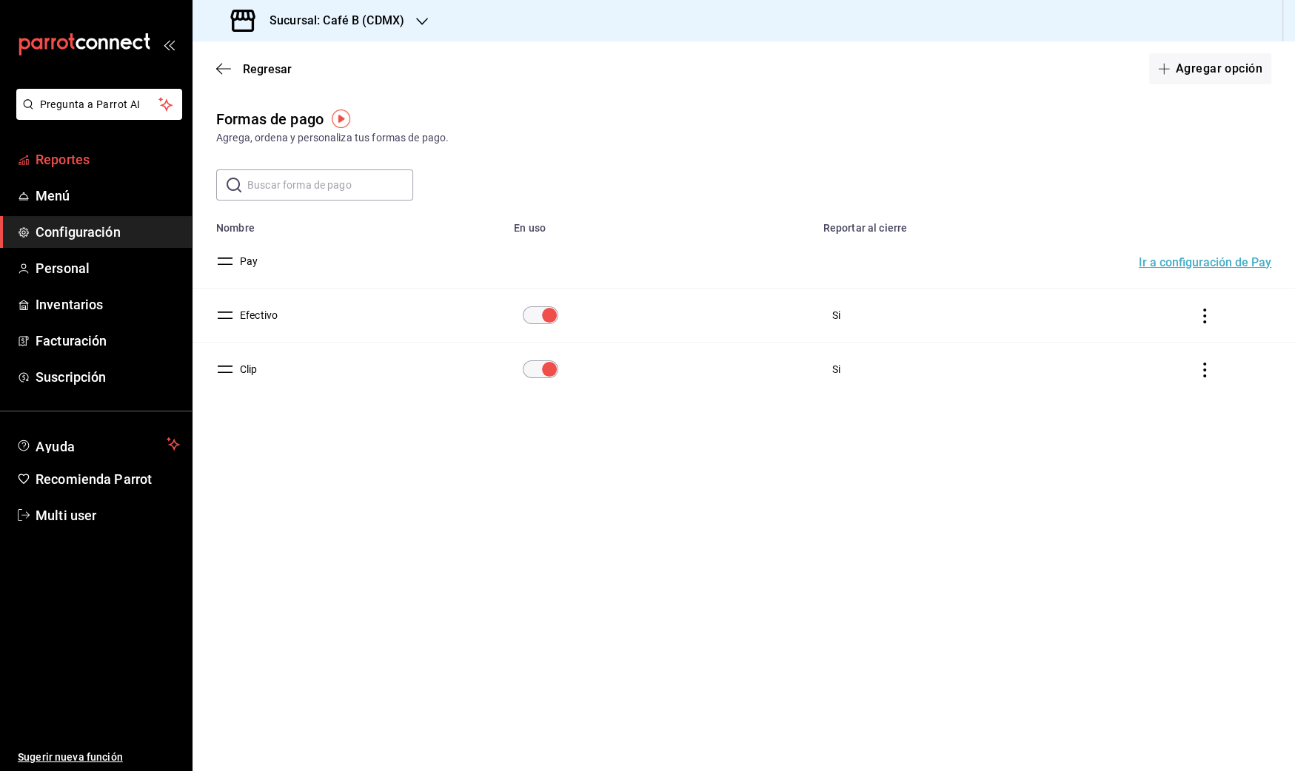
click at [96, 153] on span "Reportes" at bounding box center [108, 160] width 144 height 20
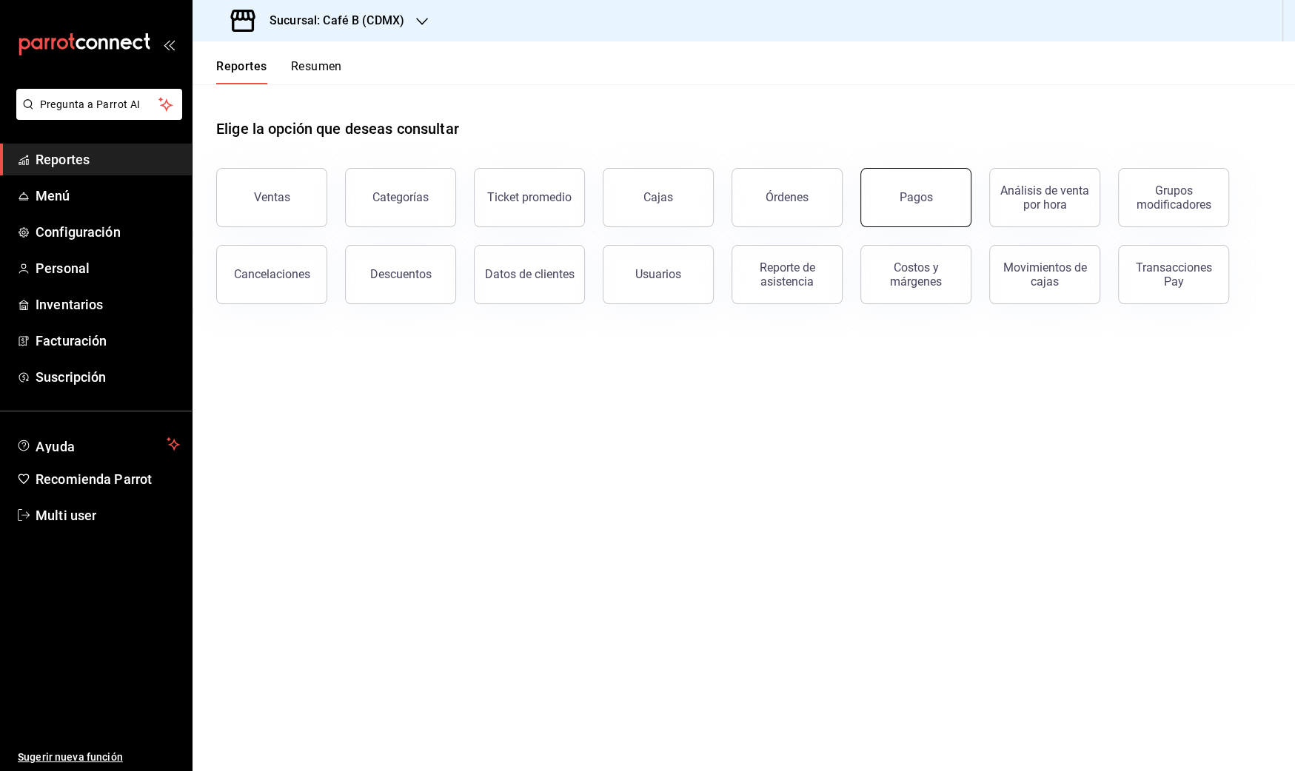
click at [899, 213] on button "Pagos" at bounding box center [915, 197] width 111 height 59
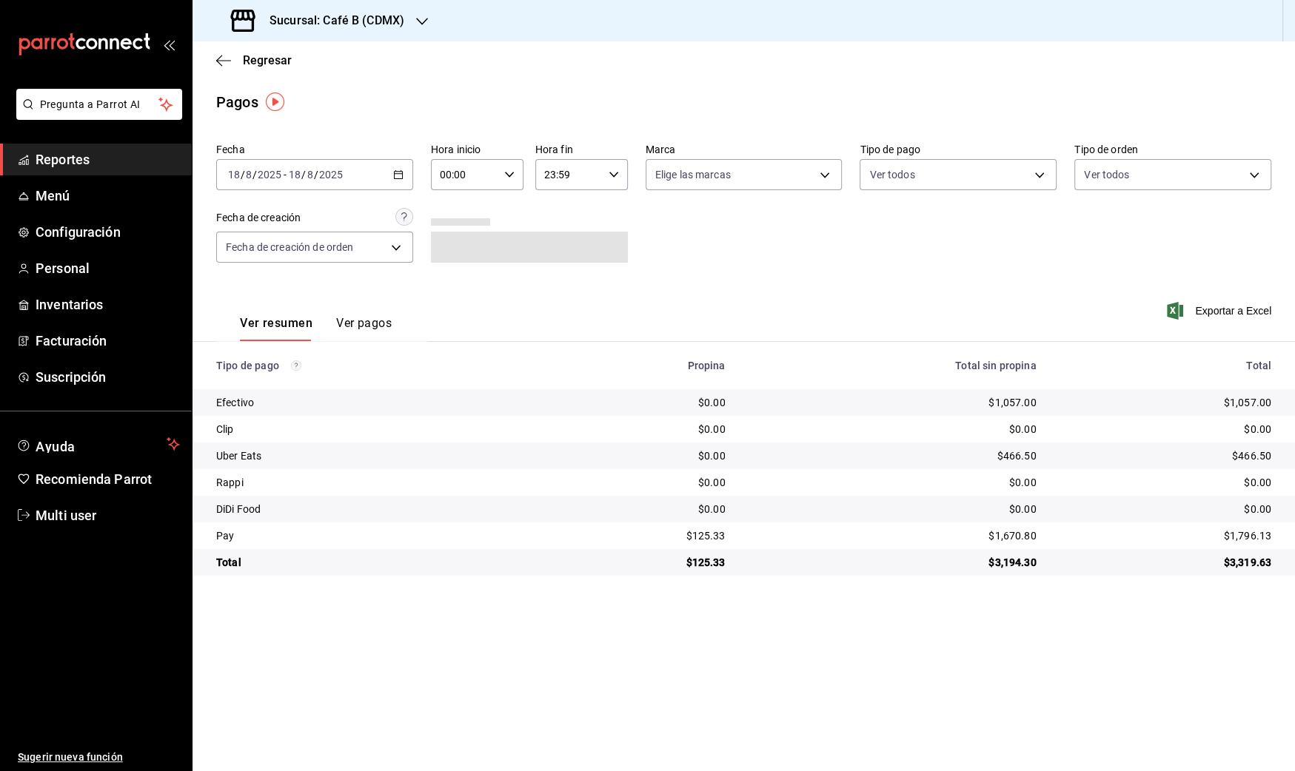
click at [371, 166] on div "[DATE] [DATE] - [DATE] [DATE]" at bounding box center [314, 174] width 197 height 31
click at [319, 384] on span "Rango de fechas" at bounding box center [286, 386] width 115 height 16
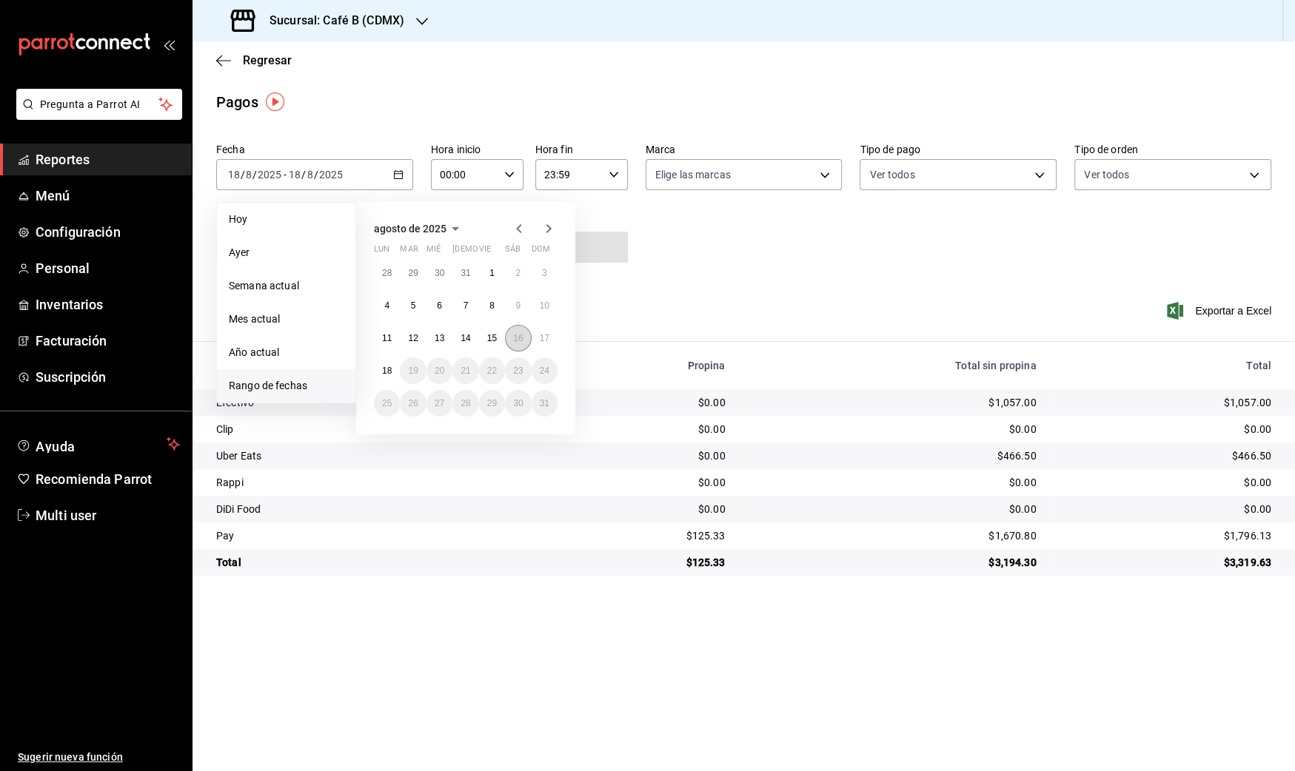
click at [511, 339] on button "16" at bounding box center [518, 338] width 26 height 27
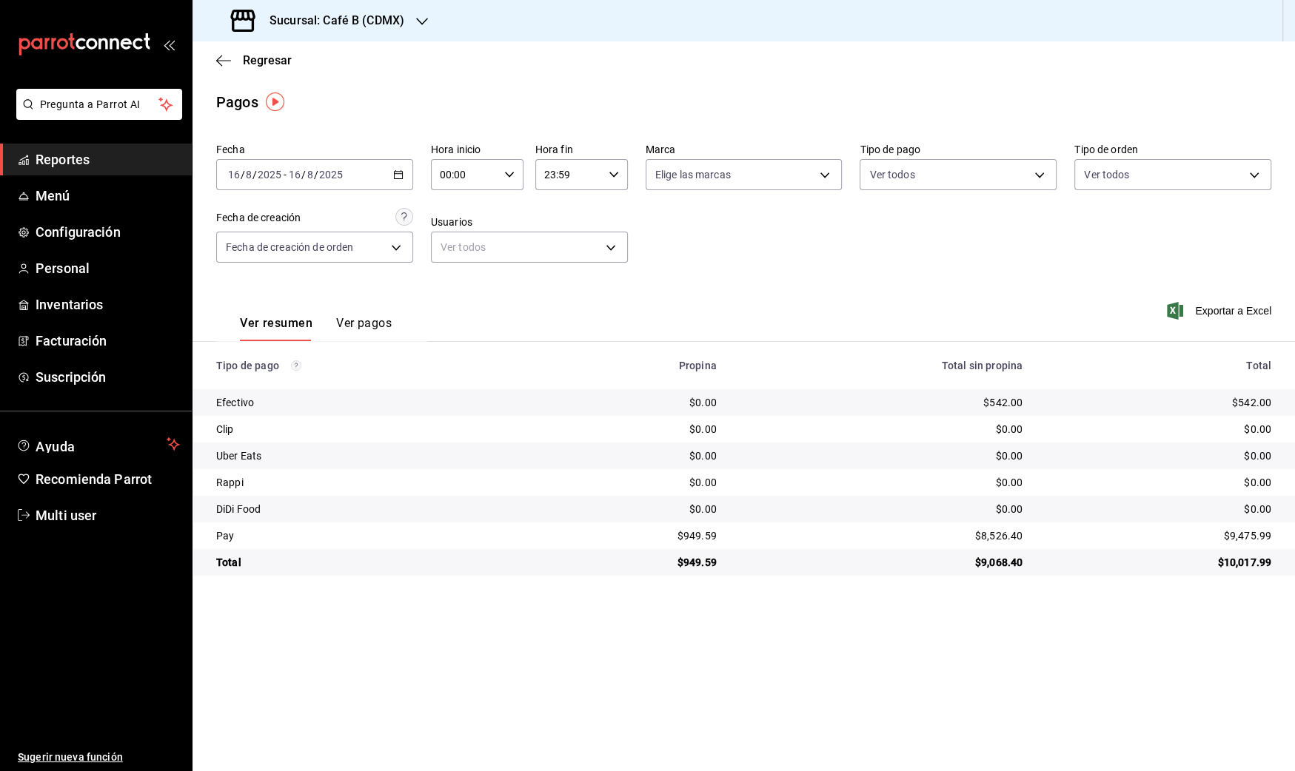
click at [391, 10] on div "Sucursal: Café B (CDMX)" at bounding box center [318, 20] width 229 height 41
click at [344, 68] on div "Café B (CABO)" at bounding box center [303, 64] width 198 height 16
click at [356, 172] on div "[DATE] [DATE] - [DATE] [DATE]" at bounding box center [314, 174] width 197 height 31
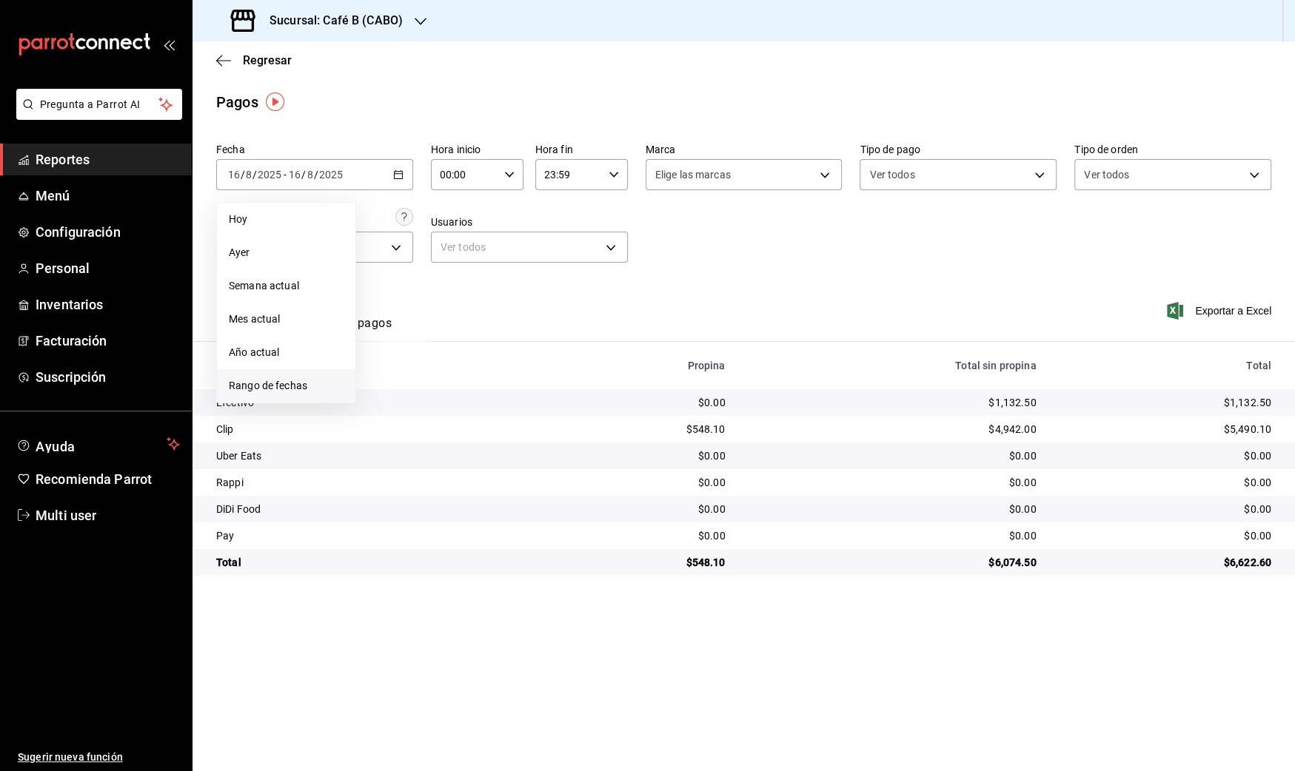
click at [266, 375] on li "Rango de fechas" at bounding box center [286, 385] width 138 height 33
click at [544, 340] on abbr "17" at bounding box center [545, 338] width 10 height 10
click at [265, 176] on input "2025" at bounding box center [269, 175] width 25 height 12
click at [483, 331] on button "15" at bounding box center [492, 338] width 26 height 27
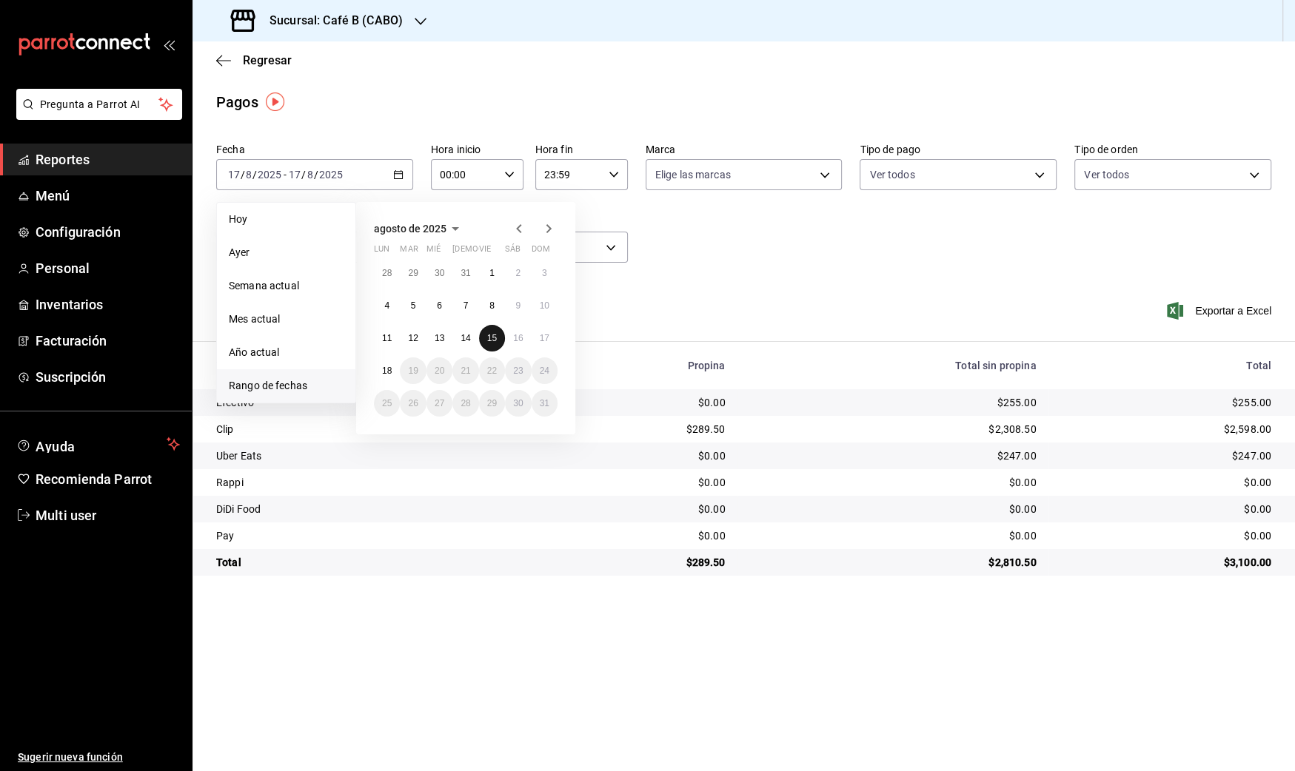
click at [483, 331] on button "15" at bounding box center [492, 338] width 26 height 27
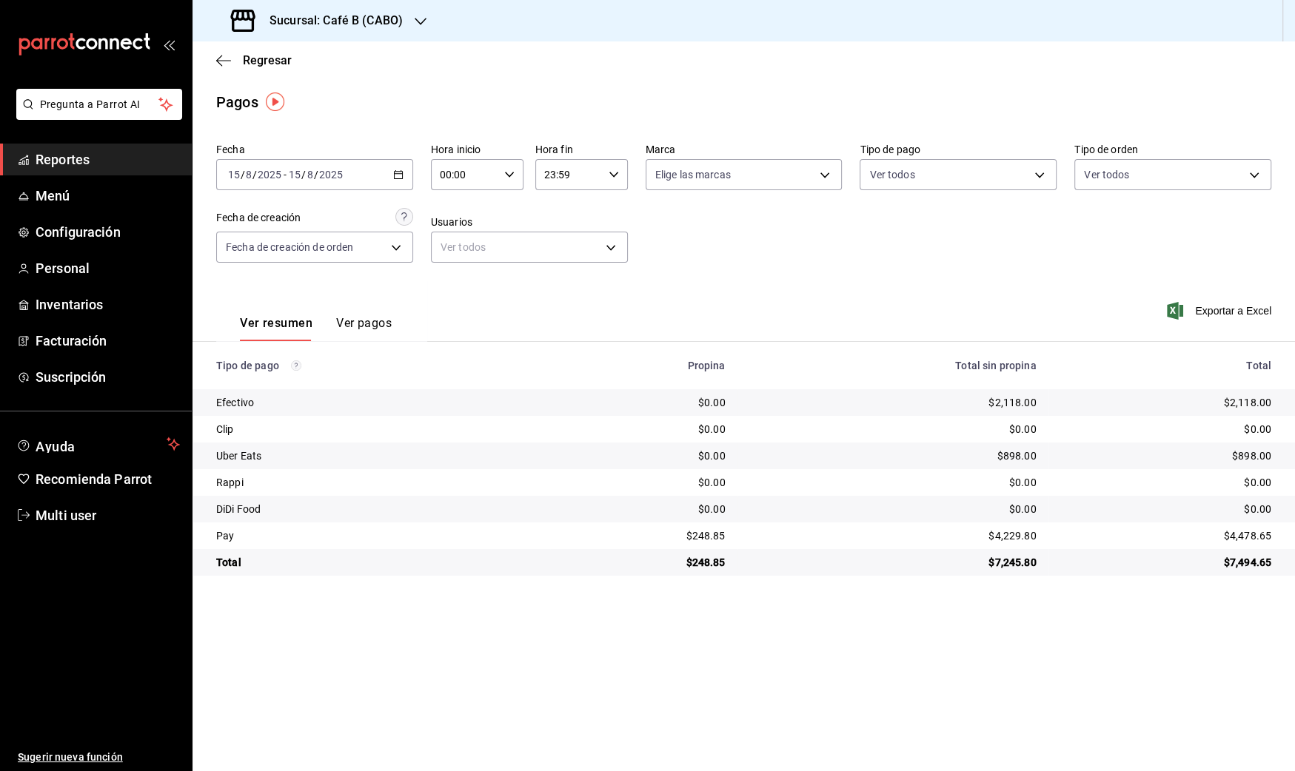
click at [372, 37] on div "Sucursal: Café B (CABO)" at bounding box center [318, 20] width 228 height 41
click at [369, 101] on div "Café B (CDMX)" at bounding box center [303, 98] width 198 height 16
click at [306, 177] on input "8" at bounding box center [309, 175] width 7 height 12
click at [311, 389] on span "Rango de fechas" at bounding box center [286, 386] width 115 height 16
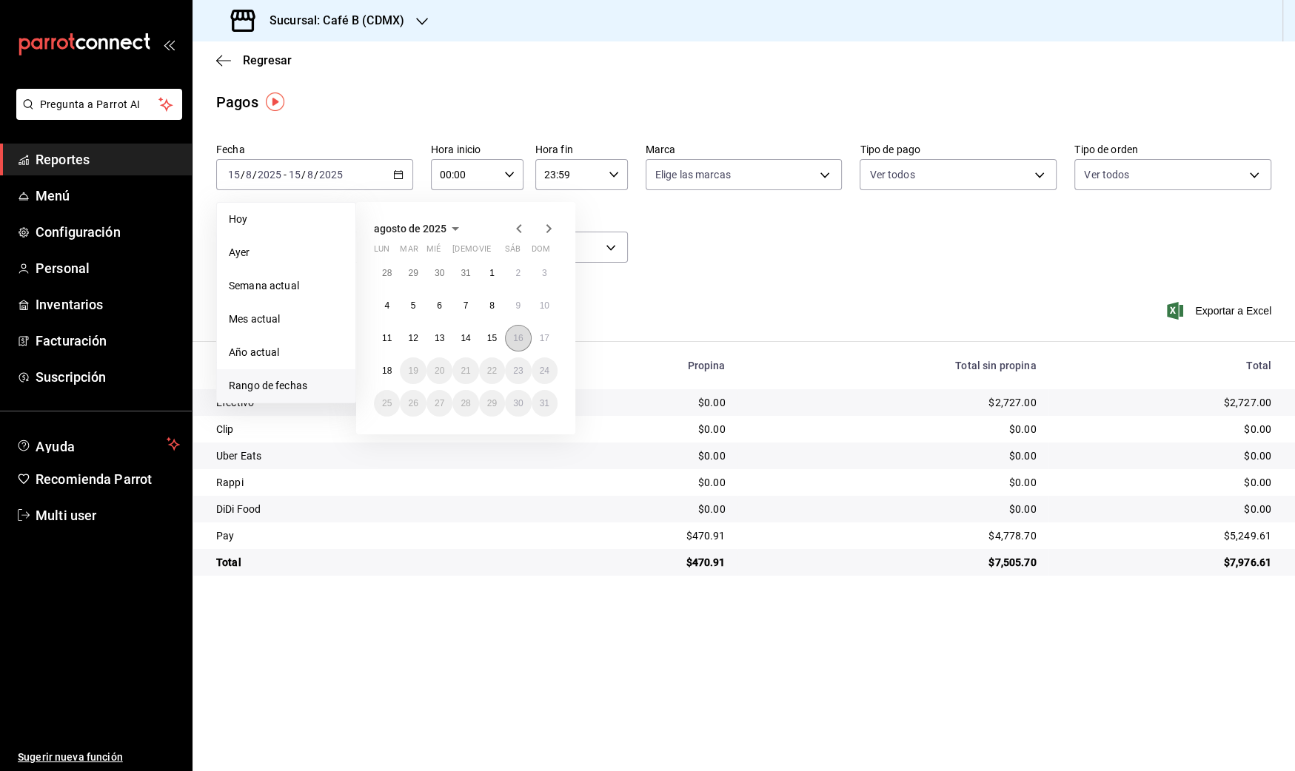
click at [521, 337] on abbr "16" at bounding box center [518, 338] width 10 height 10
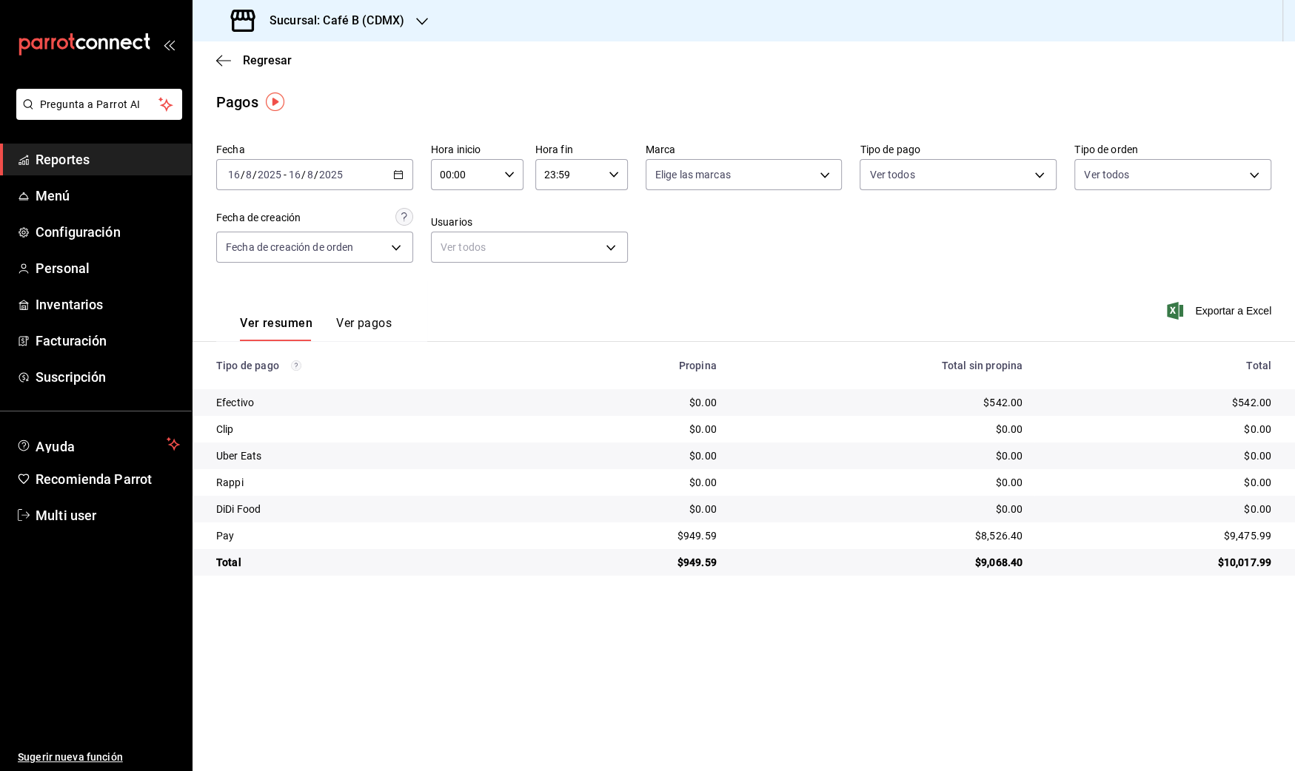
click at [329, 170] on input "2025" at bounding box center [330, 175] width 25 height 12
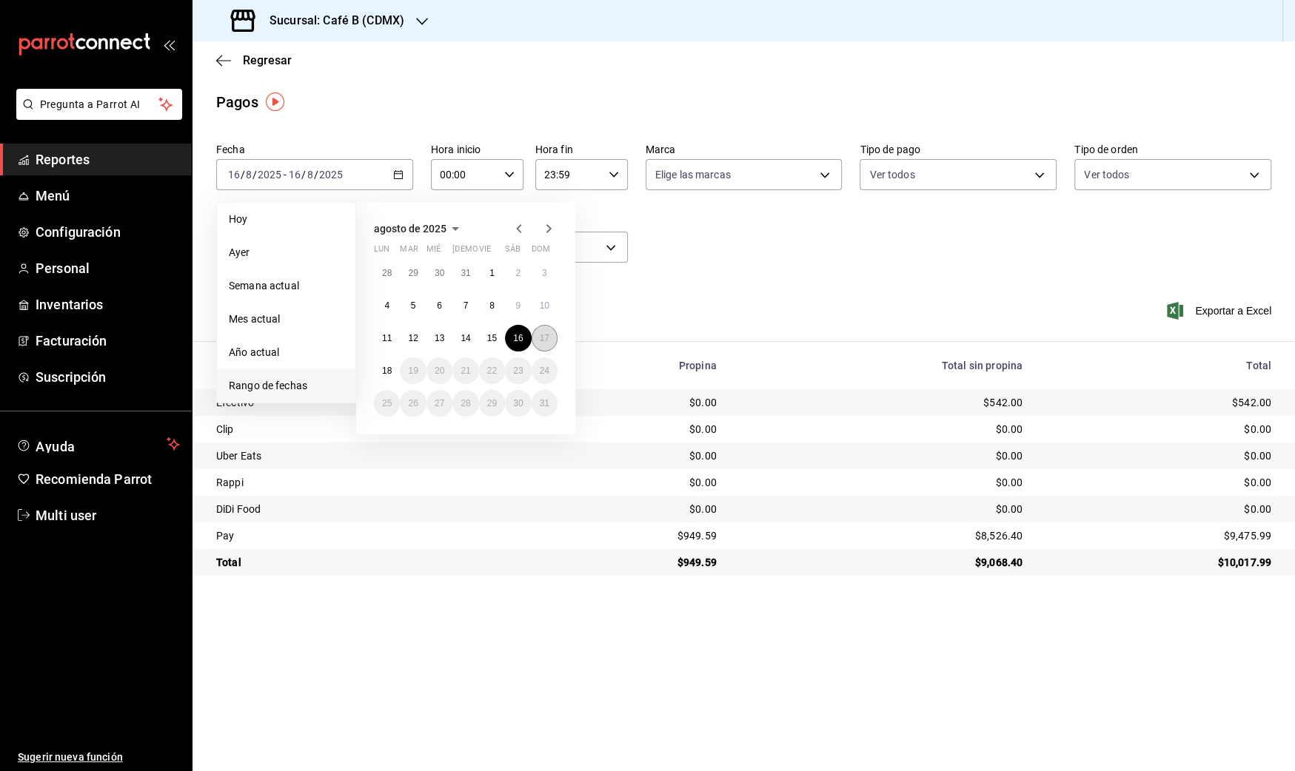
click at [545, 334] on abbr "17" at bounding box center [545, 338] width 10 height 10
